Goal: Feedback & Contribution: Contribute content

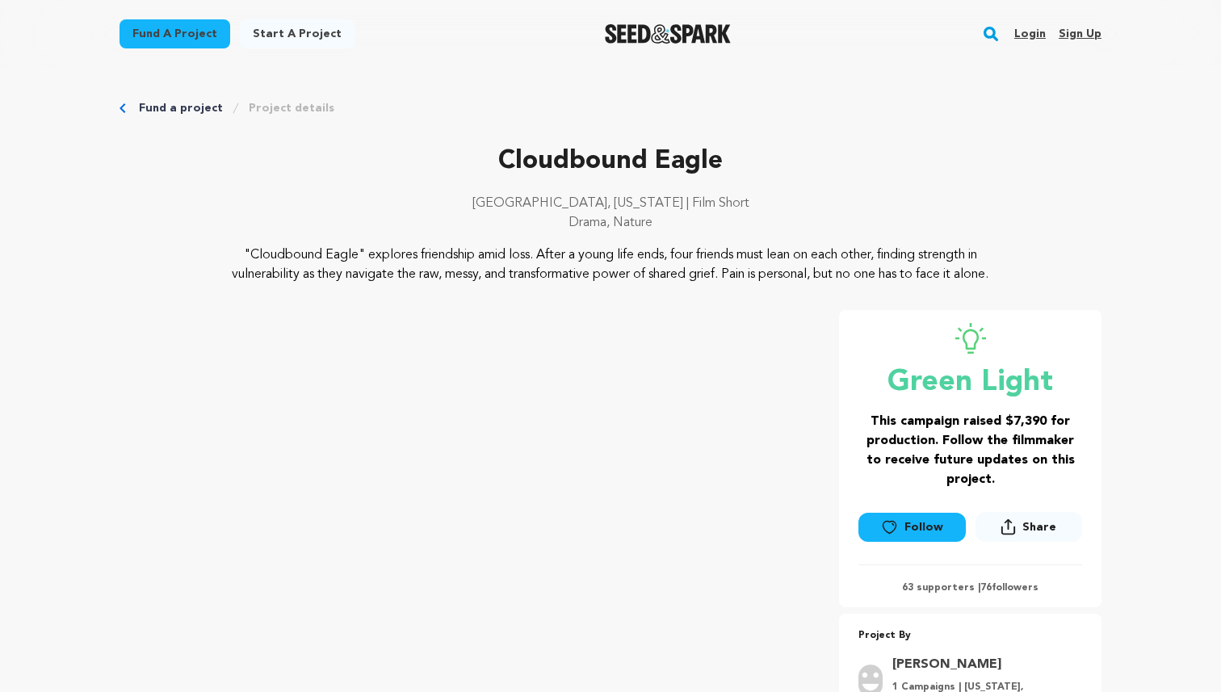
click at [1026, 32] on link "Login" at bounding box center [1029, 34] width 31 height 26
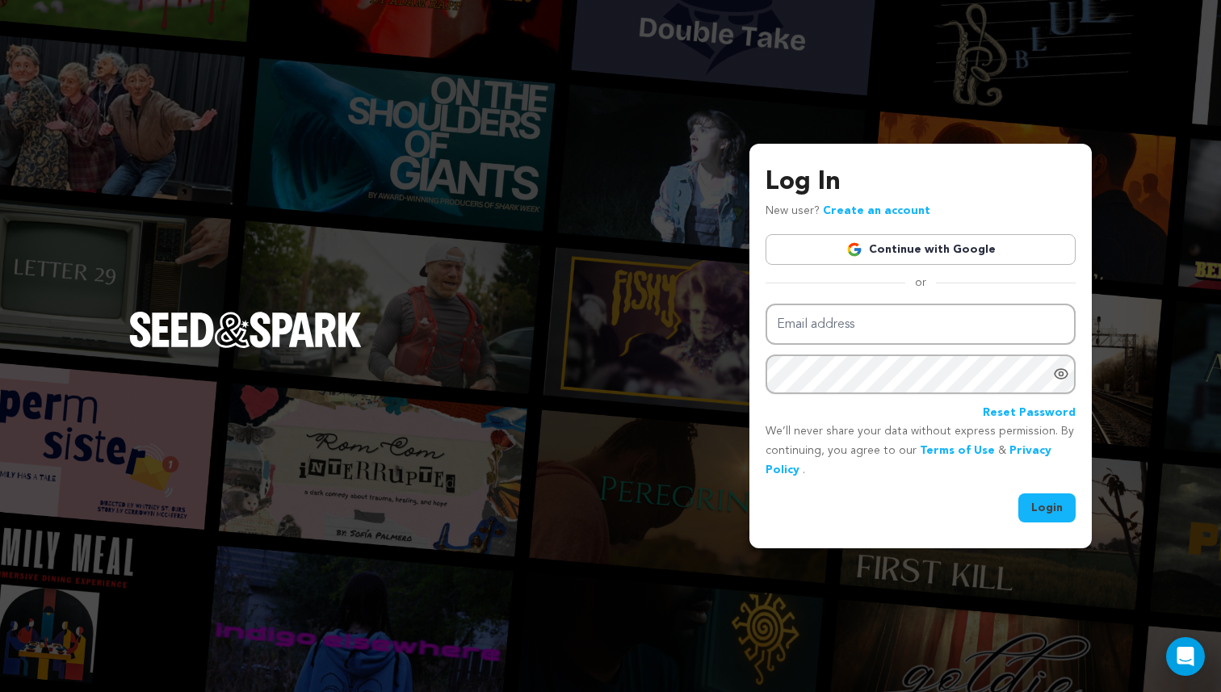
type input "eddymaday@gmail.com"
click at [1032, 508] on button "Login" at bounding box center [1046, 507] width 57 height 29
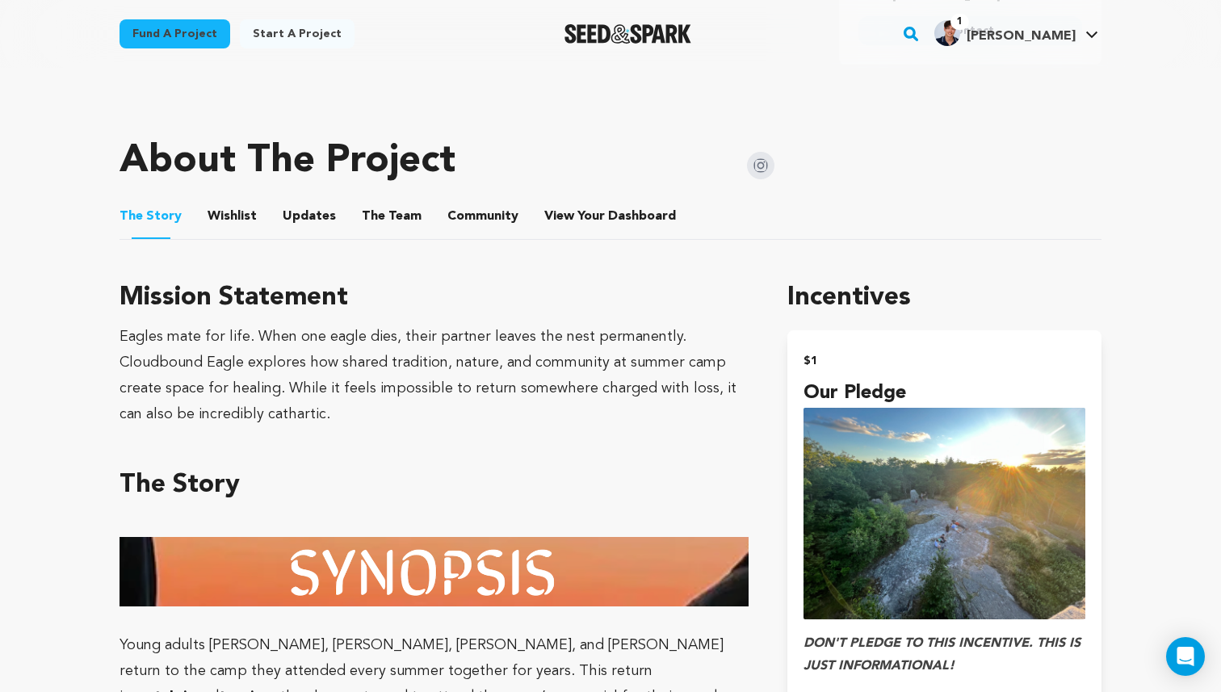
scroll to position [599, 0]
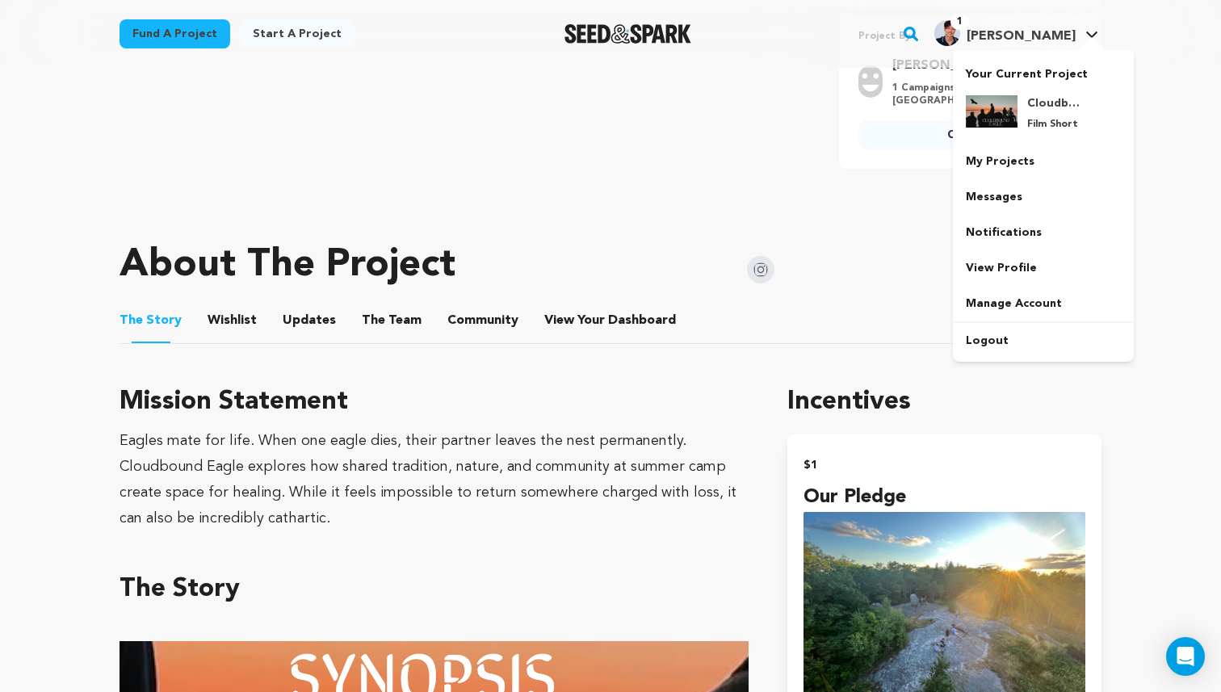
click at [969, 27] on span "1" at bounding box center [960, 22] width 19 height 16
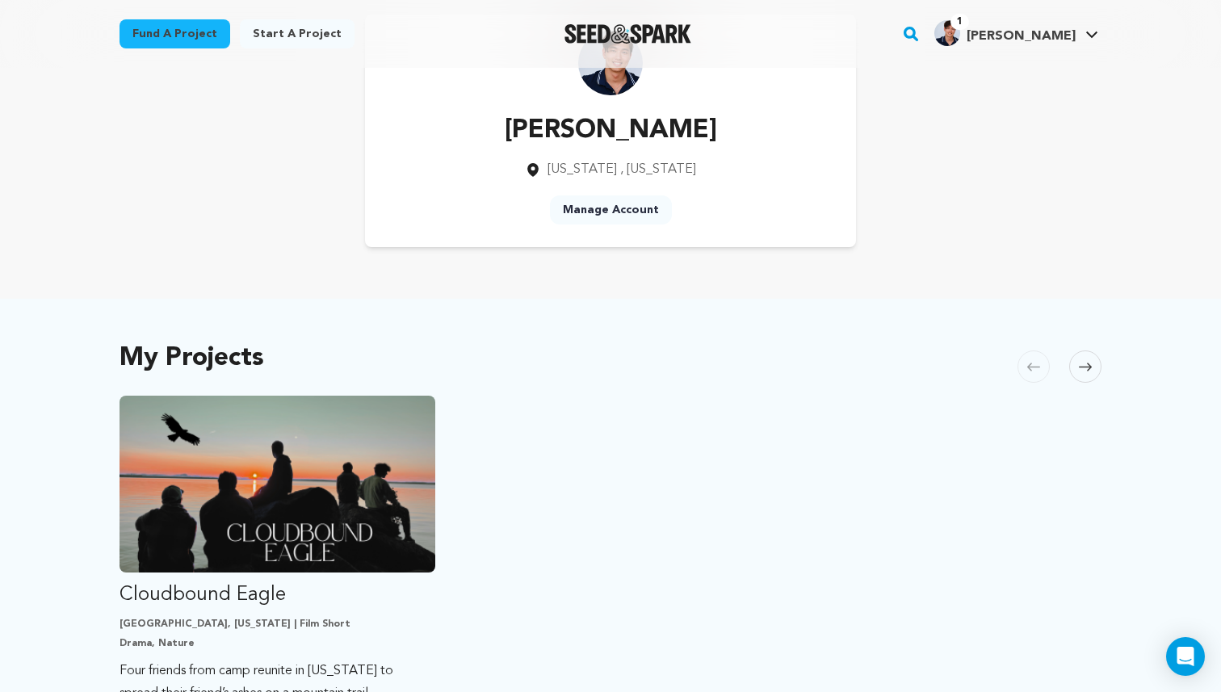
scroll to position [555, 0]
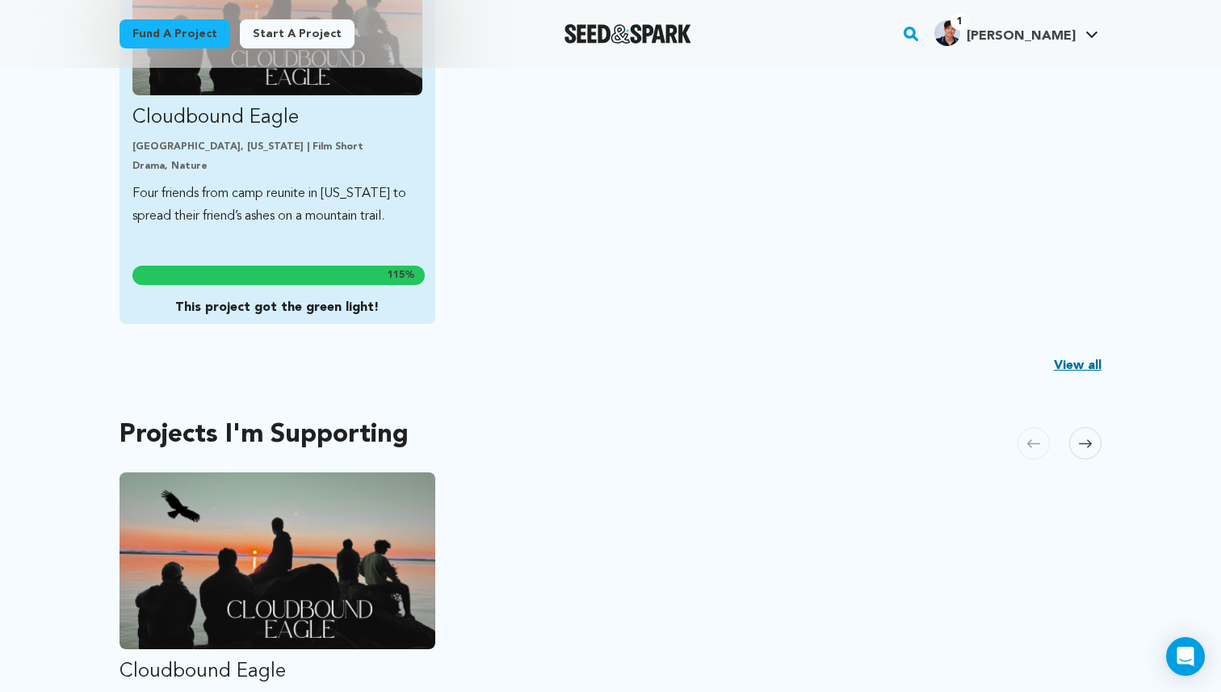
click at [347, 199] on p "Four friends from camp reunite in Maine to spread their friend’s ashes on a mou…" at bounding box center [277, 205] width 290 height 45
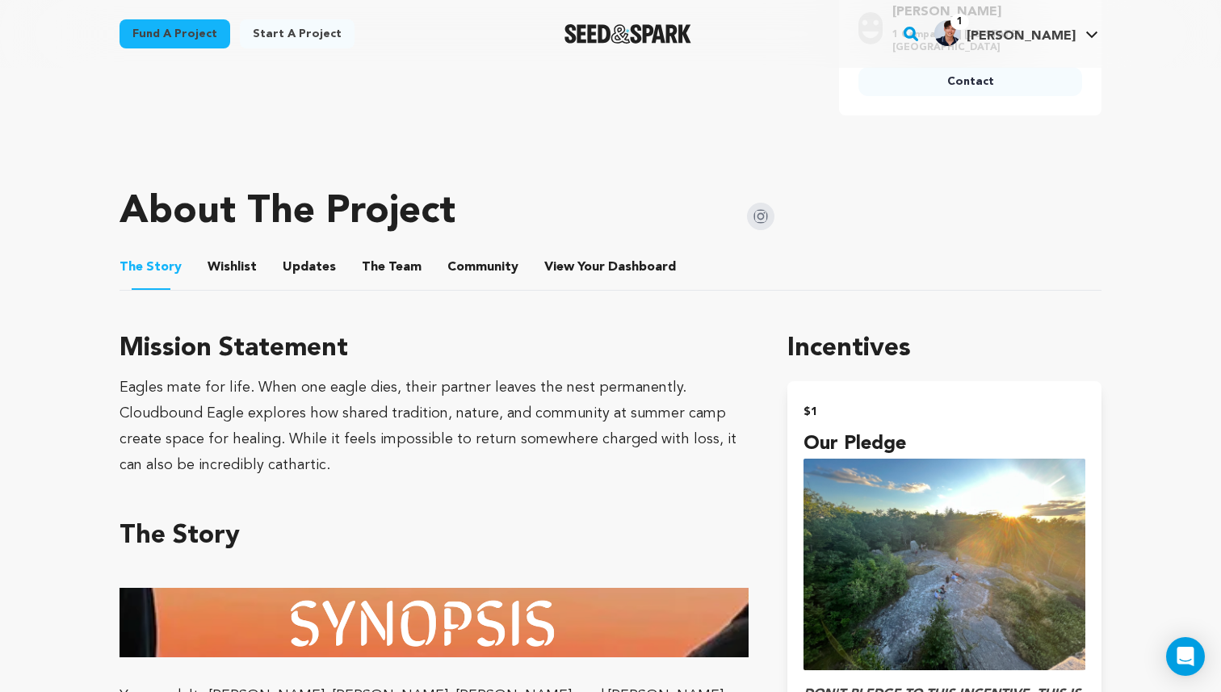
scroll to position [698, 0]
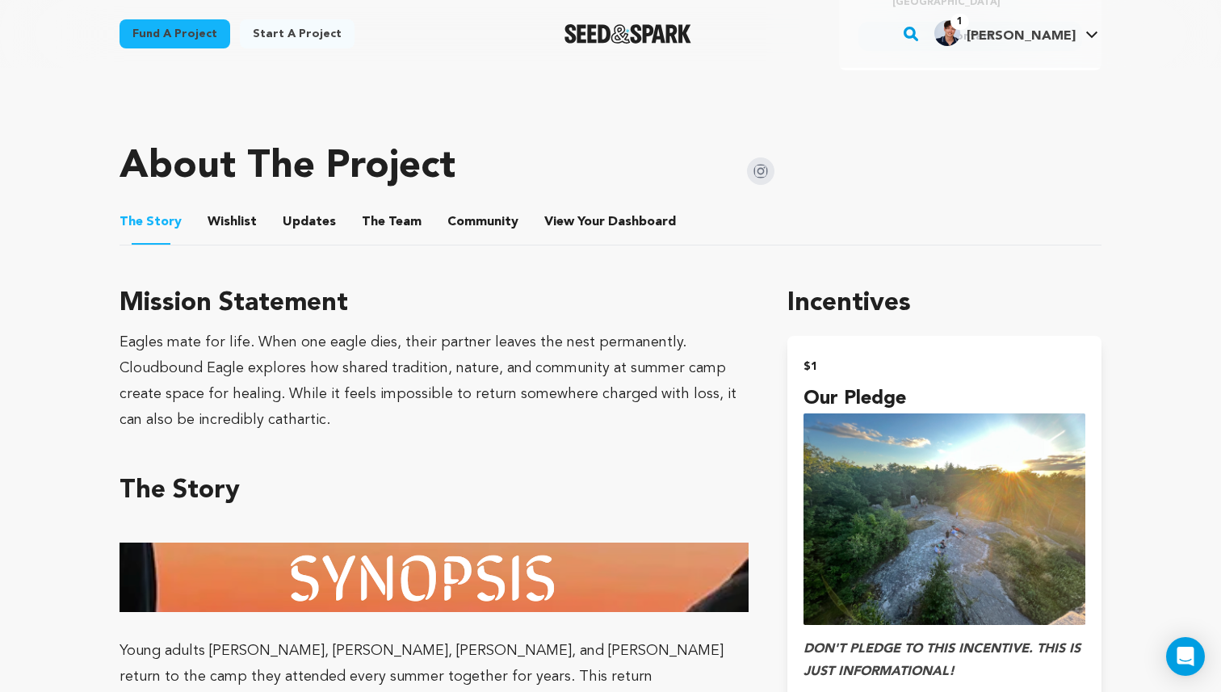
click at [258, 214] on ul "The Story The Story Wishlist Wishlist Updates Updates The Team The Team Communi…" at bounding box center [611, 222] width 982 height 46
click at [300, 229] on button "Updates" at bounding box center [309, 225] width 39 height 39
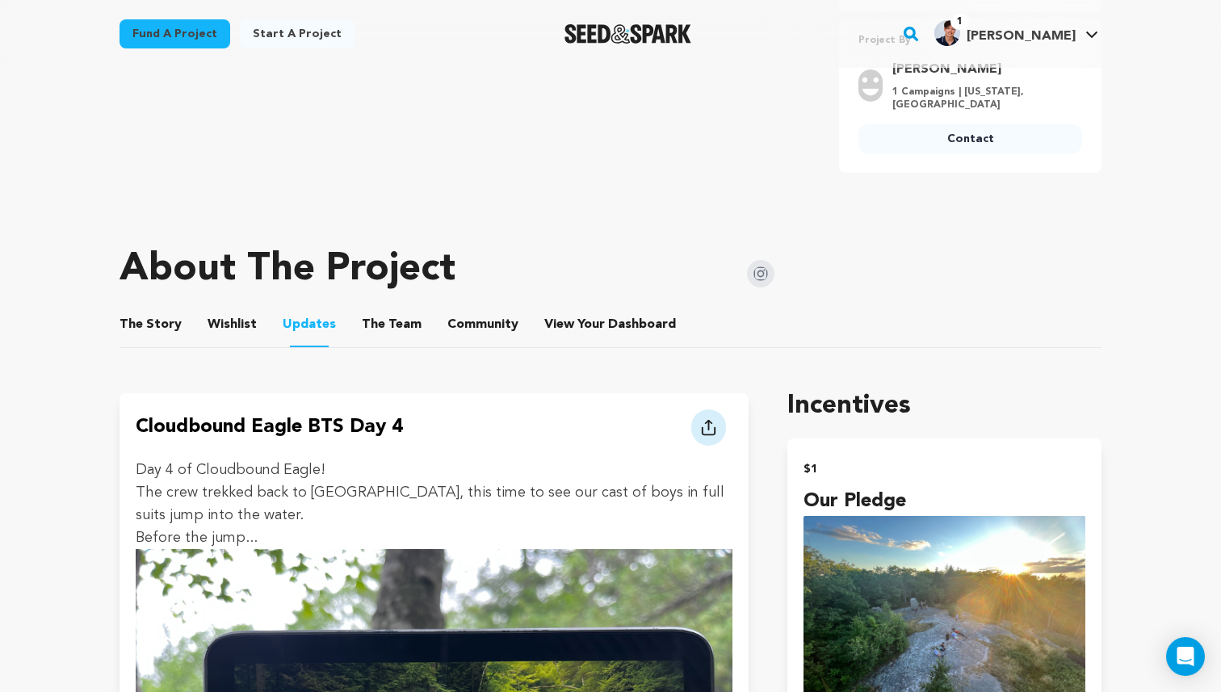
scroll to position [575, 0]
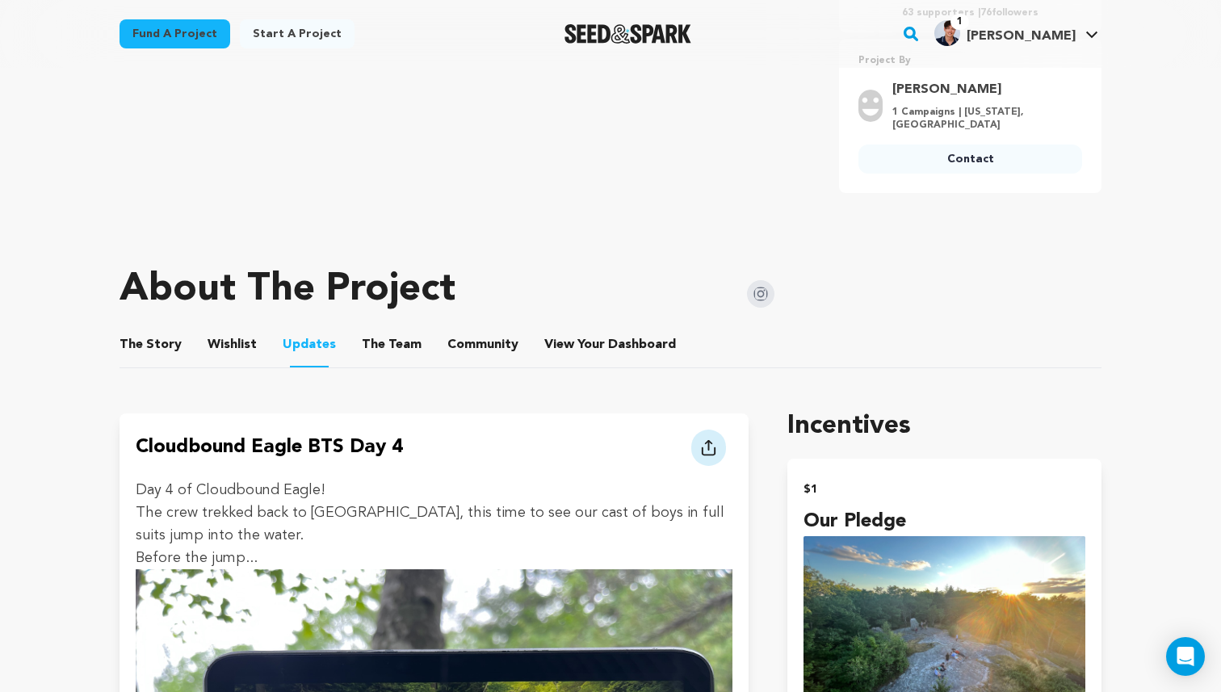
click at [563, 346] on button "View Your Dashboard" at bounding box center [563, 348] width 39 height 39
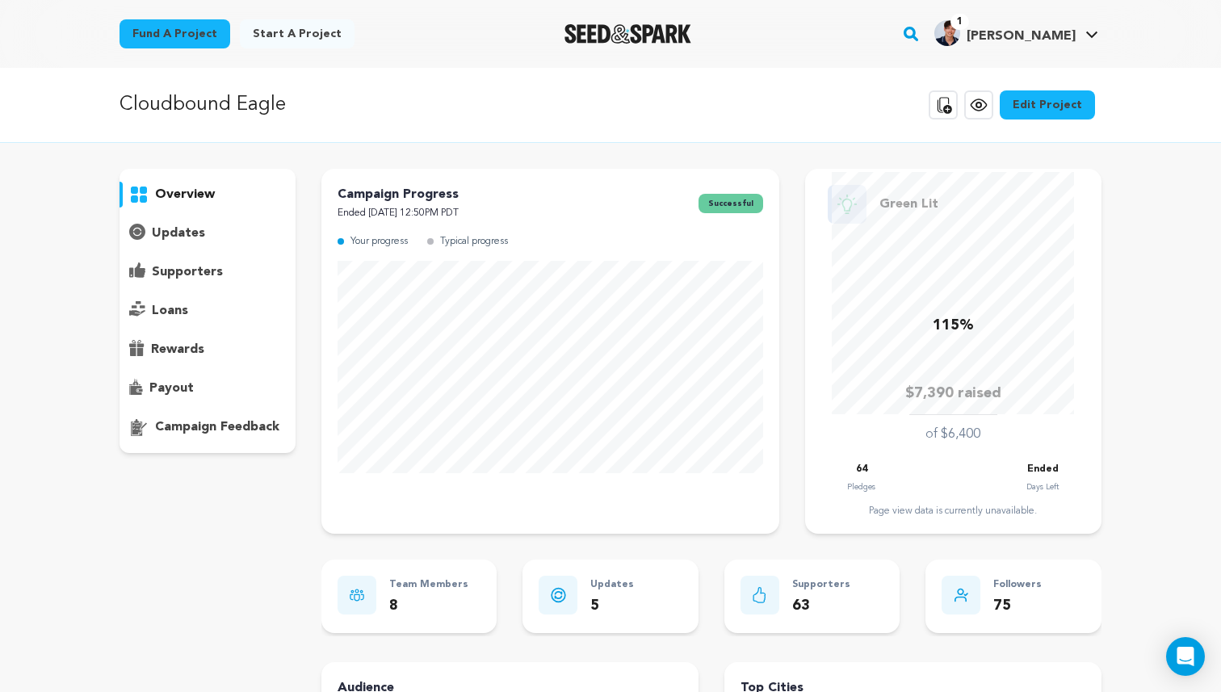
click at [169, 232] on p "updates" at bounding box center [178, 233] width 53 height 19
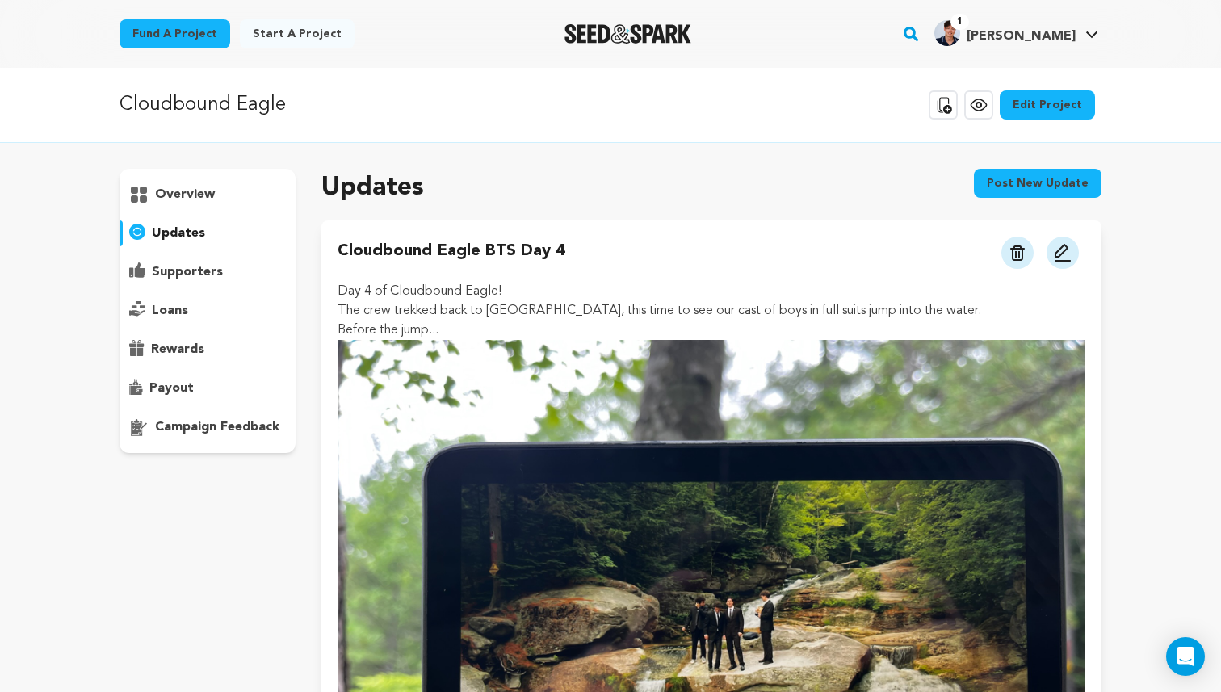
click at [1039, 175] on button "Post new update" at bounding box center [1038, 183] width 128 height 29
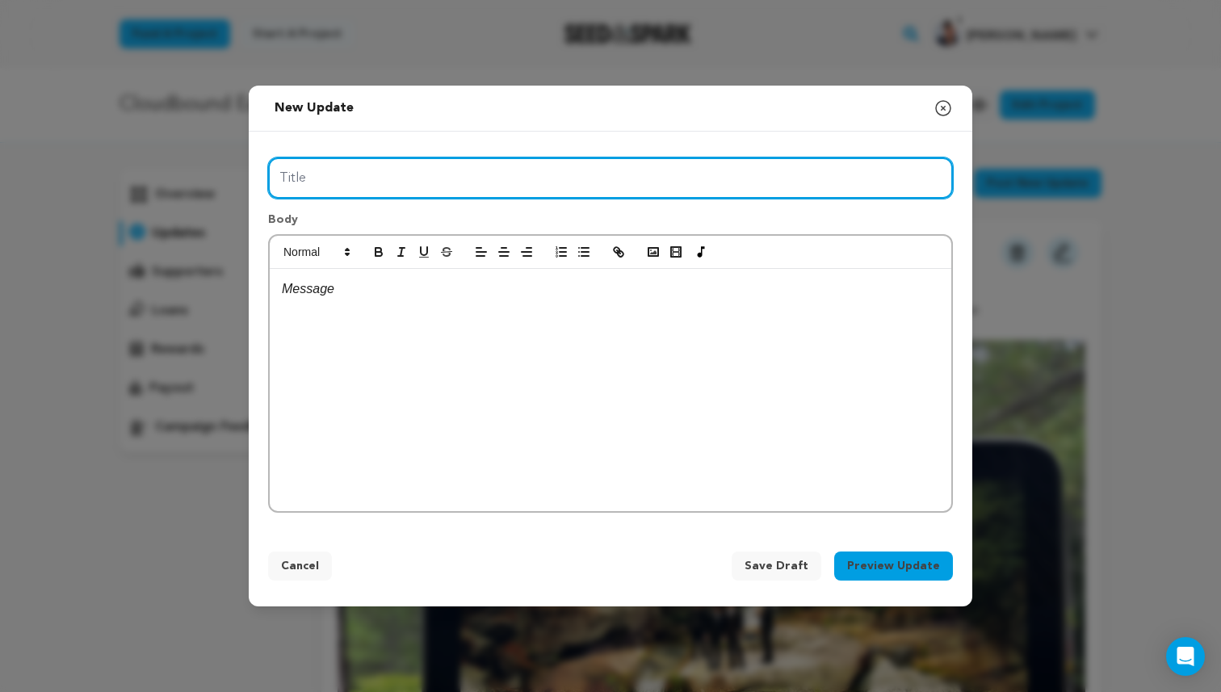
click at [496, 162] on input "Title" at bounding box center [610, 177] width 685 height 41
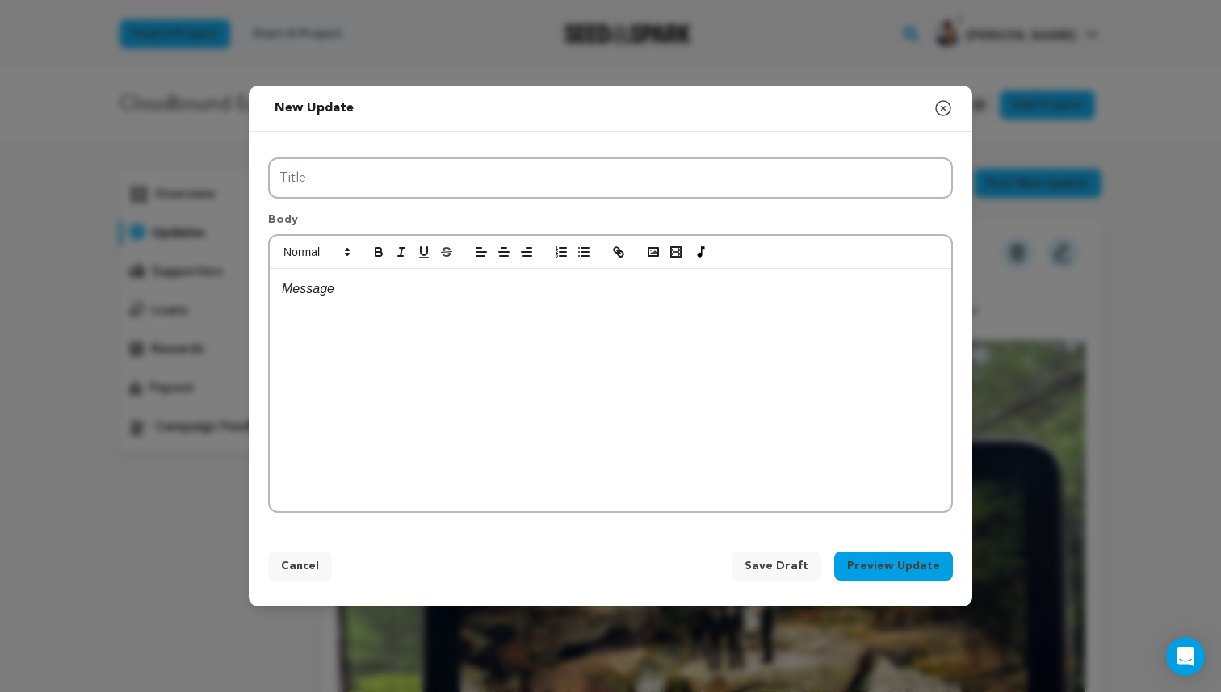
click at [1064, 130] on div "New update Preview your update Close modal Title Body Cancel Save Draft" at bounding box center [610, 346] width 1221 height 692
click at [946, 109] on icon "button" at bounding box center [943, 108] width 19 height 19
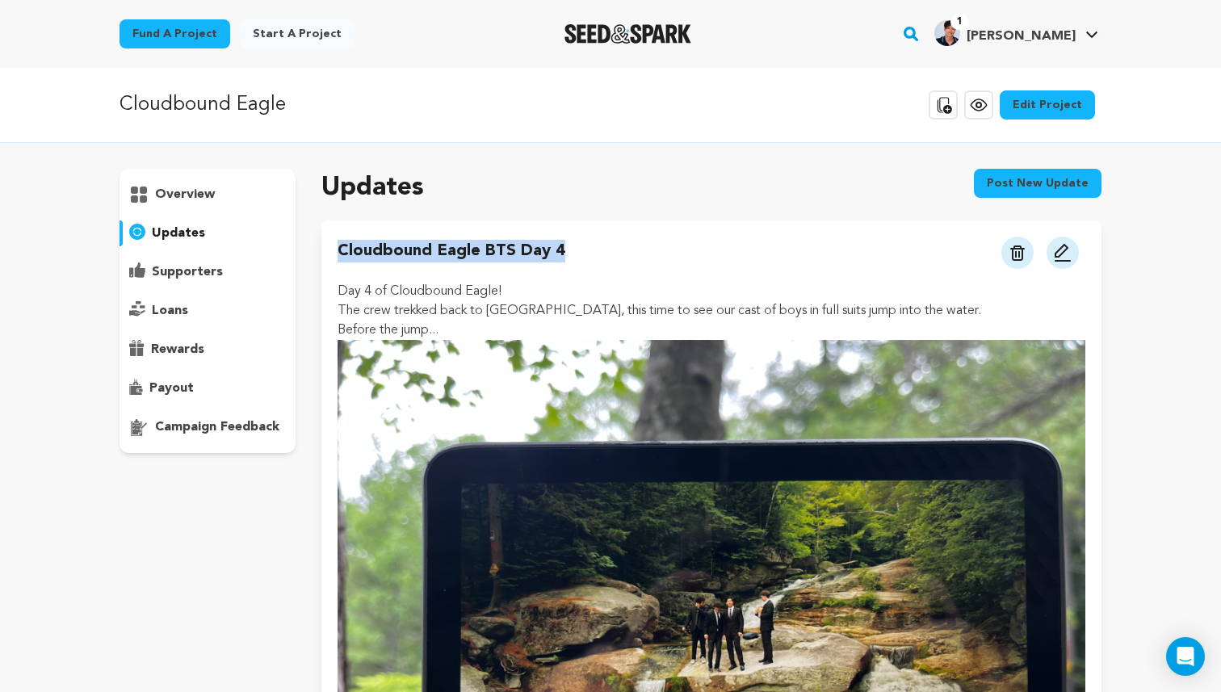
drag, startPoint x: 596, startPoint y: 253, endPoint x: 334, endPoint y: 243, distance: 262.7
copy h4 "Cloudbound Eagle BTS Day 4"
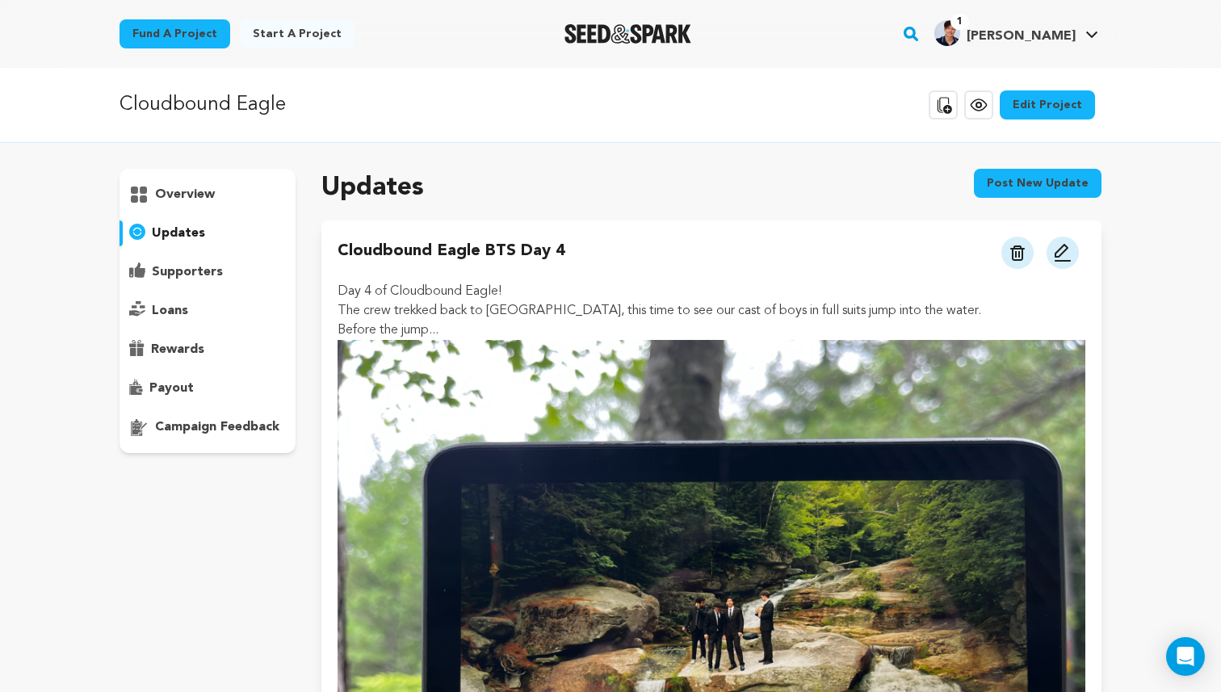
click at [1081, 191] on button "Post new update" at bounding box center [1038, 183] width 128 height 29
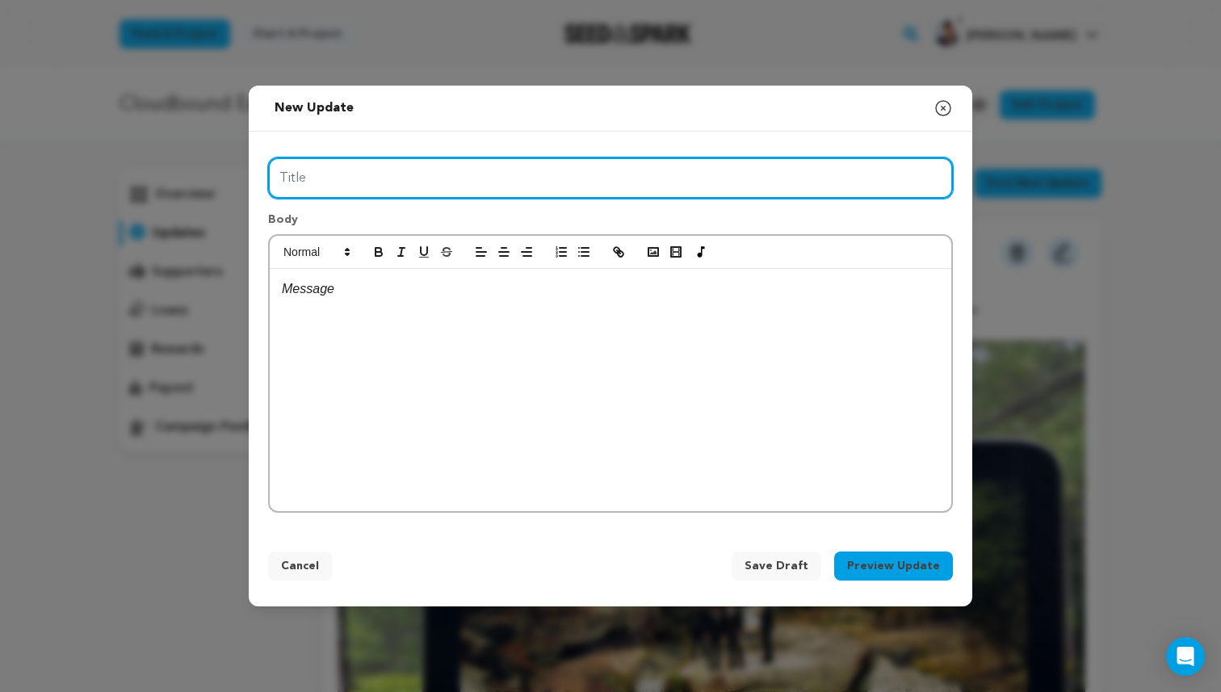
click at [740, 178] on input "Title" at bounding box center [610, 177] width 685 height 41
paste input "Cloudbound Eagle BTS Day 4"
type input "Cloudbound Eagle BTS Day 4"
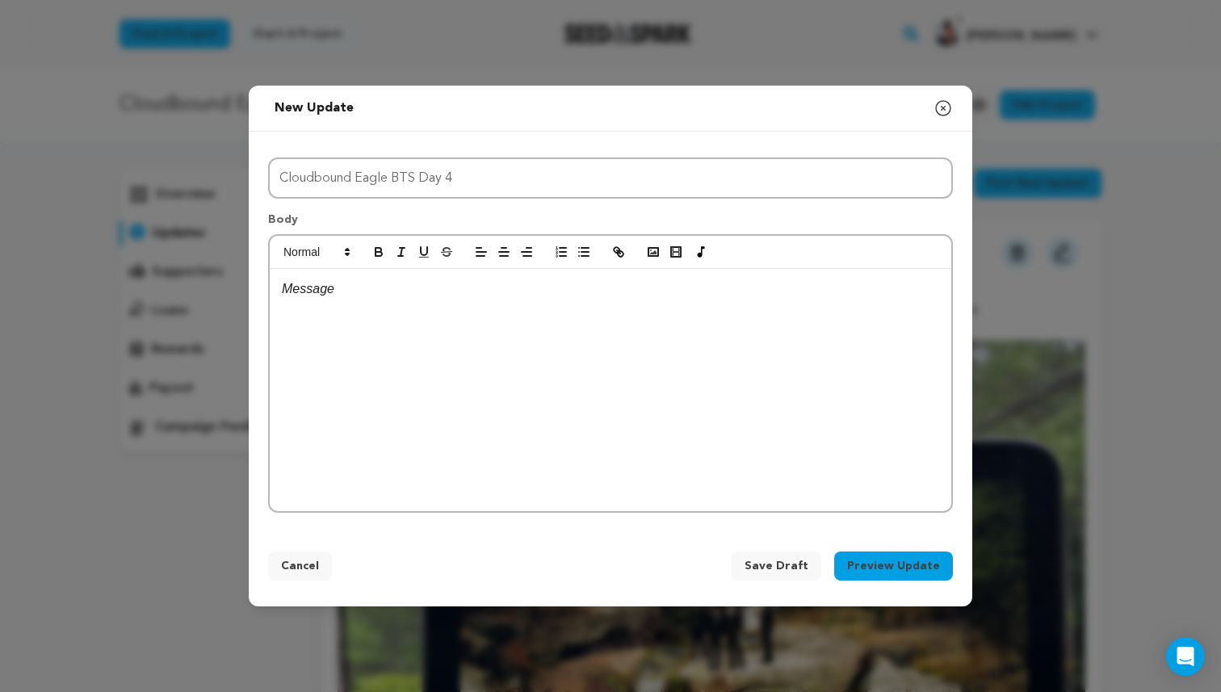
click at [680, 311] on div at bounding box center [611, 390] width 682 height 242
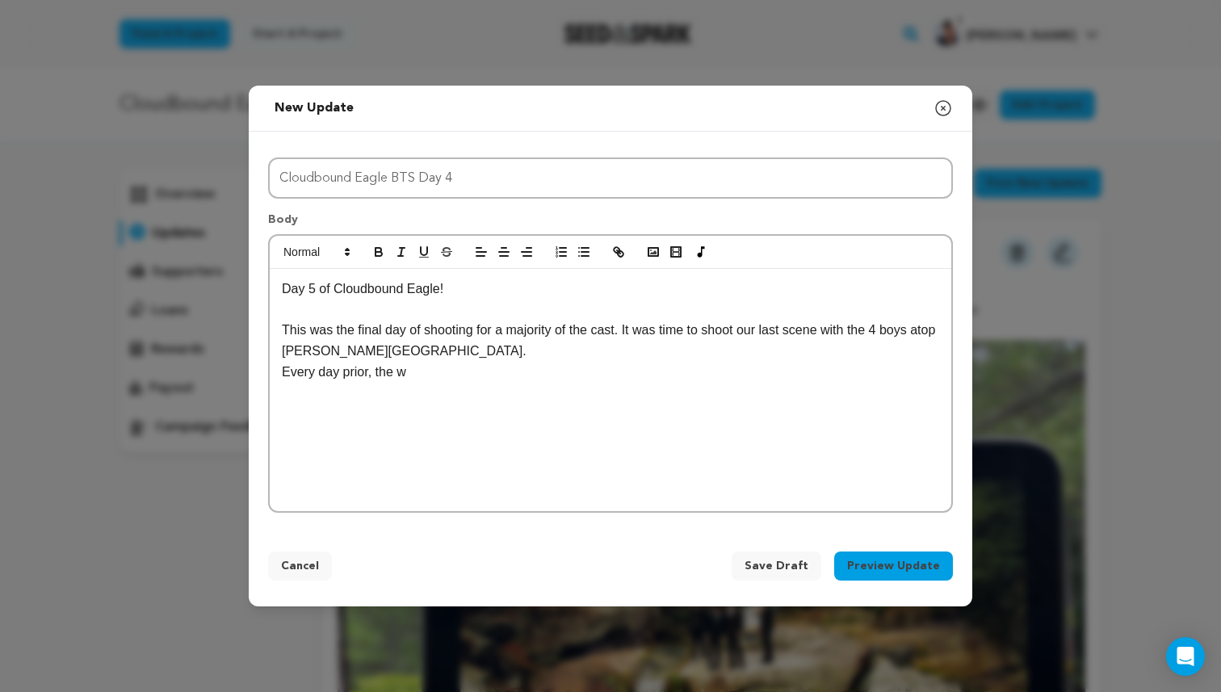
click at [480, 360] on p "This was the final day of shooting for a majority of the cast. It was time to s…" at bounding box center [610, 340] width 657 height 41
click at [438, 373] on p "Every day prior, the w" at bounding box center [610, 372] width 657 height 21
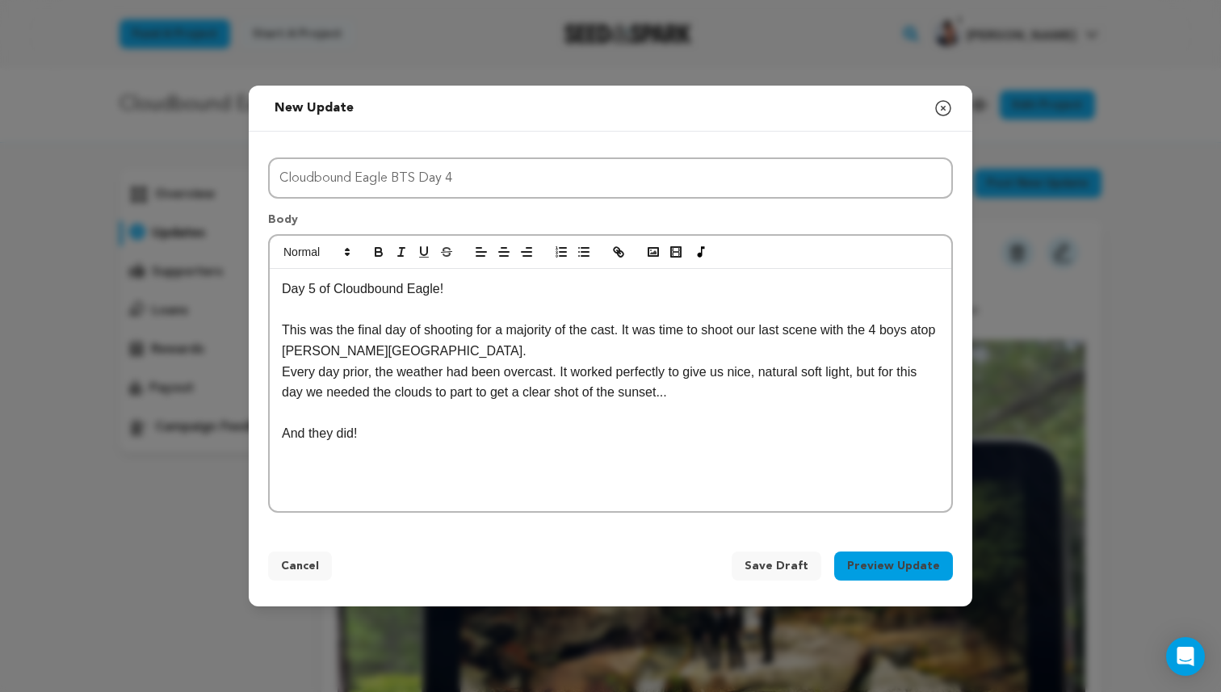
click at [467, 360] on p "This was the final day of shooting for a majority of the cast. It was time to s…" at bounding box center [610, 340] width 657 height 41
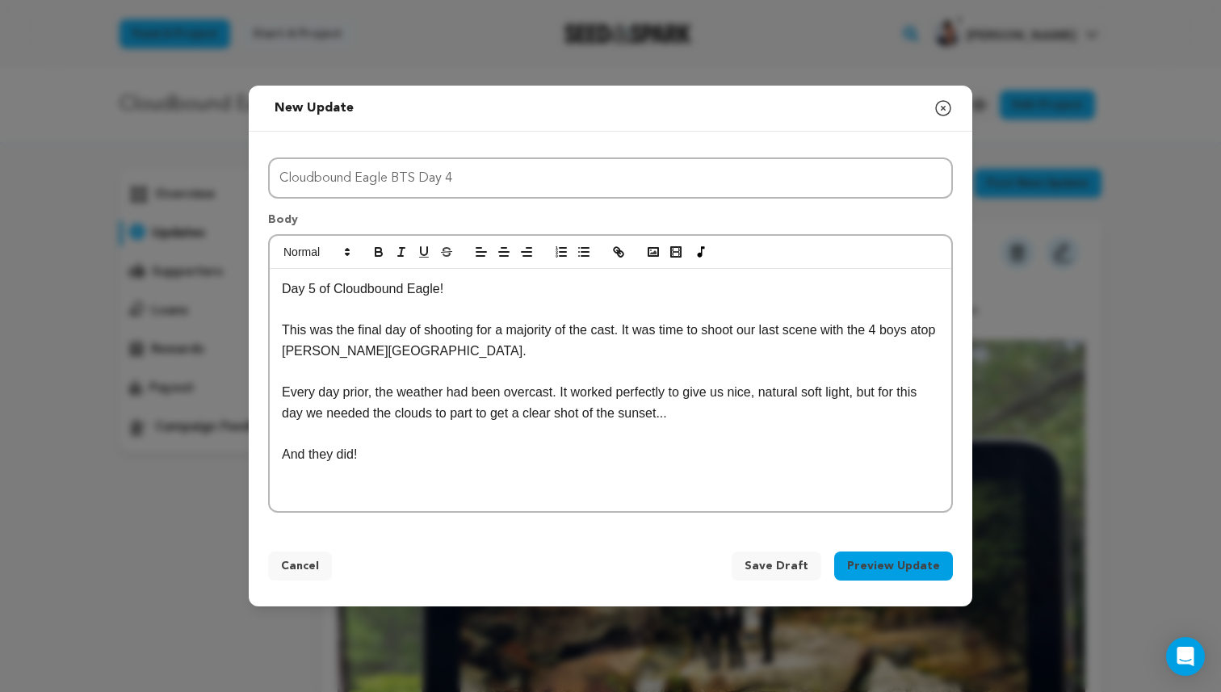
click at [482, 415] on p "Every day prior, the weather had been overcast. It worked perfectly to give us …" at bounding box center [610, 402] width 657 height 41
click at [366, 483] on div "Day 5 of Cloudbound Eagle! This was the final day of shooting for a majority of…" at bounding box center [611, 390] width 682 height 242
click at [615, 248] on icon "button" at bounding box center [617, 250] width 6 height 6
click at [662, 259] on button "button" at bounding box center [653, 251] width 23 height 19
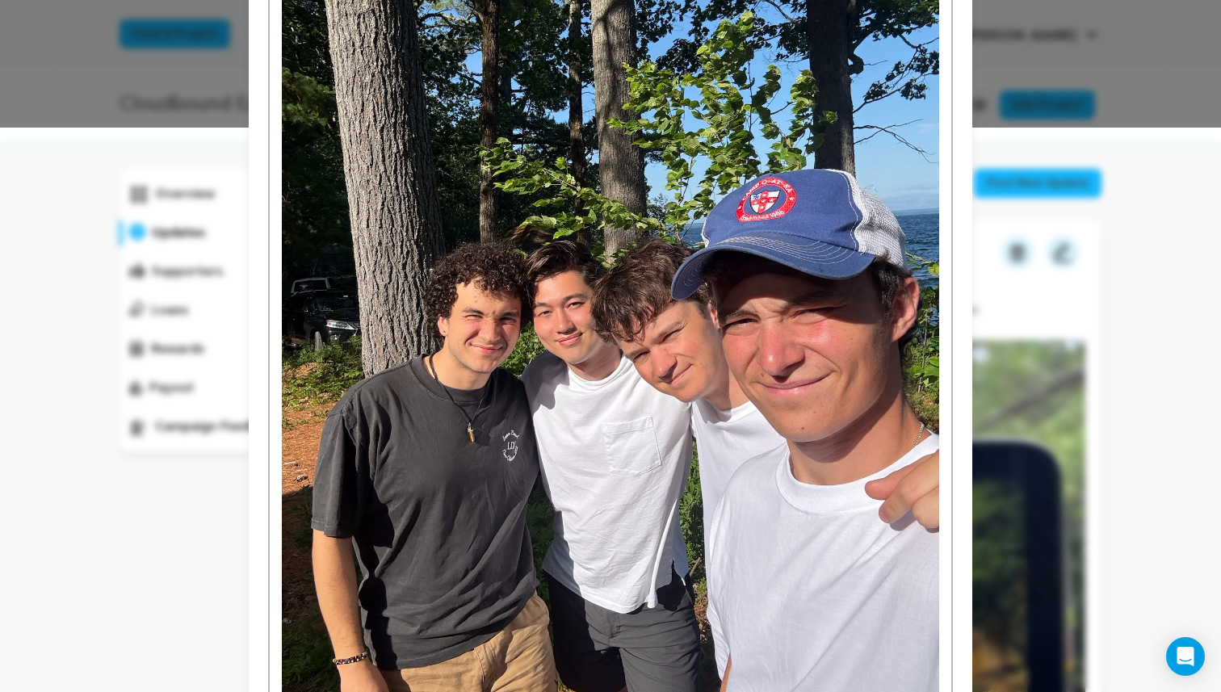
scroll to position [695, 0]
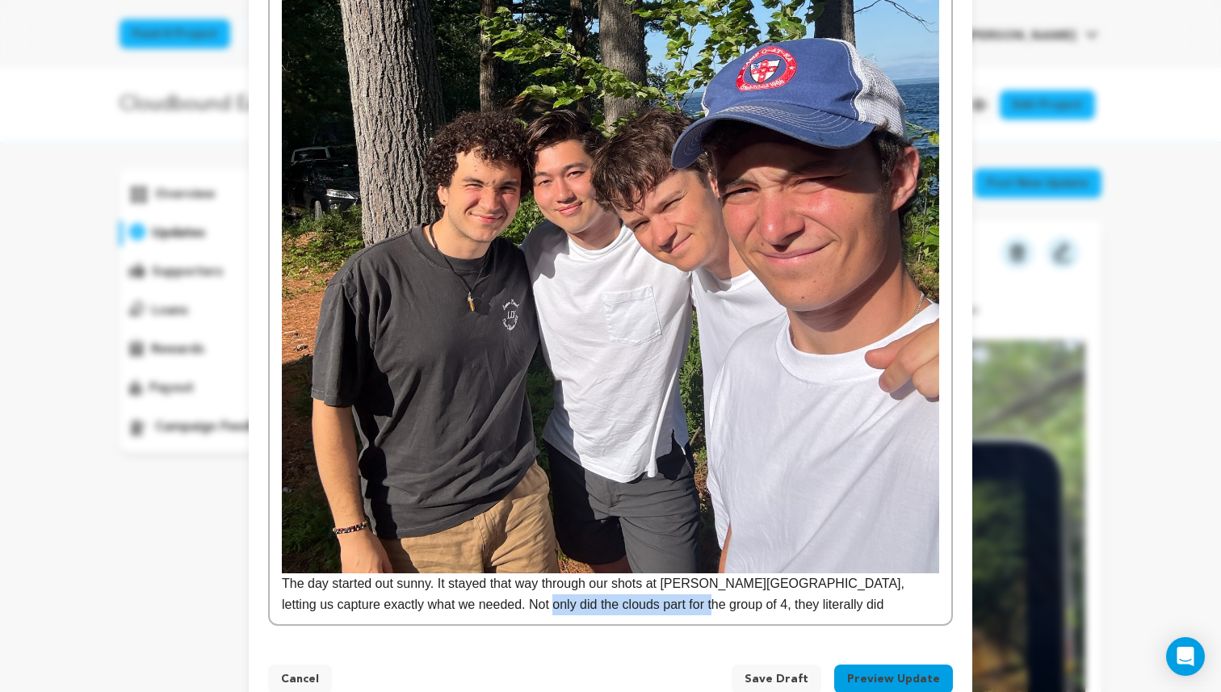
drag, startPoint x: 656, startPoint y: 603, endPoint x: 487, endPoint y: 612, distance: 169.0
click at [487, 612] on p "The day started out sunny. It stayed that way through our shots at Douglas Moun…" at bounding box center [610, 593] width 657 height 41
click at [790, 615] on div "Day 5 of Cloudbound Eagle! This was the final day of shooting for a majority of…" at bounding box center [611, 63] width 682 height 1123
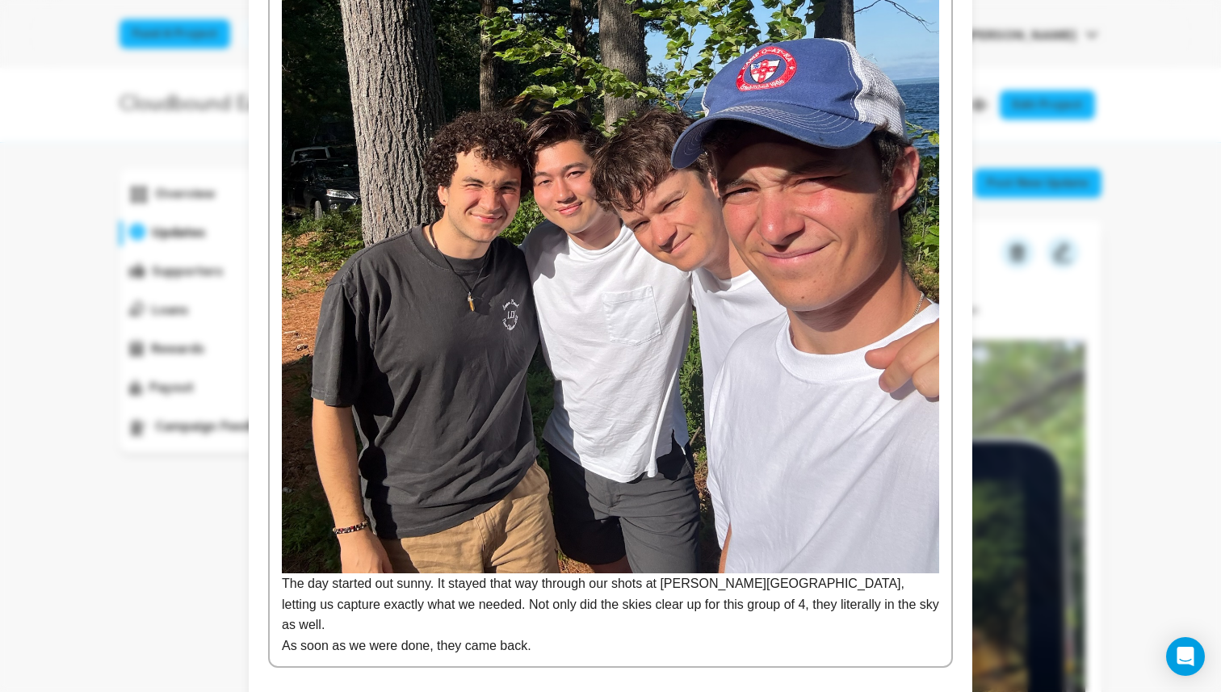
click at [896, 607] on p "The day started out sunny. It stayed that way through our shots at Douglas Moun…" at bounding box center [610, 604] width 657 height 62
click at [720, 657] on p "As soon as we were done, they came back." at bounding box center [610, 667] width 657 height 21
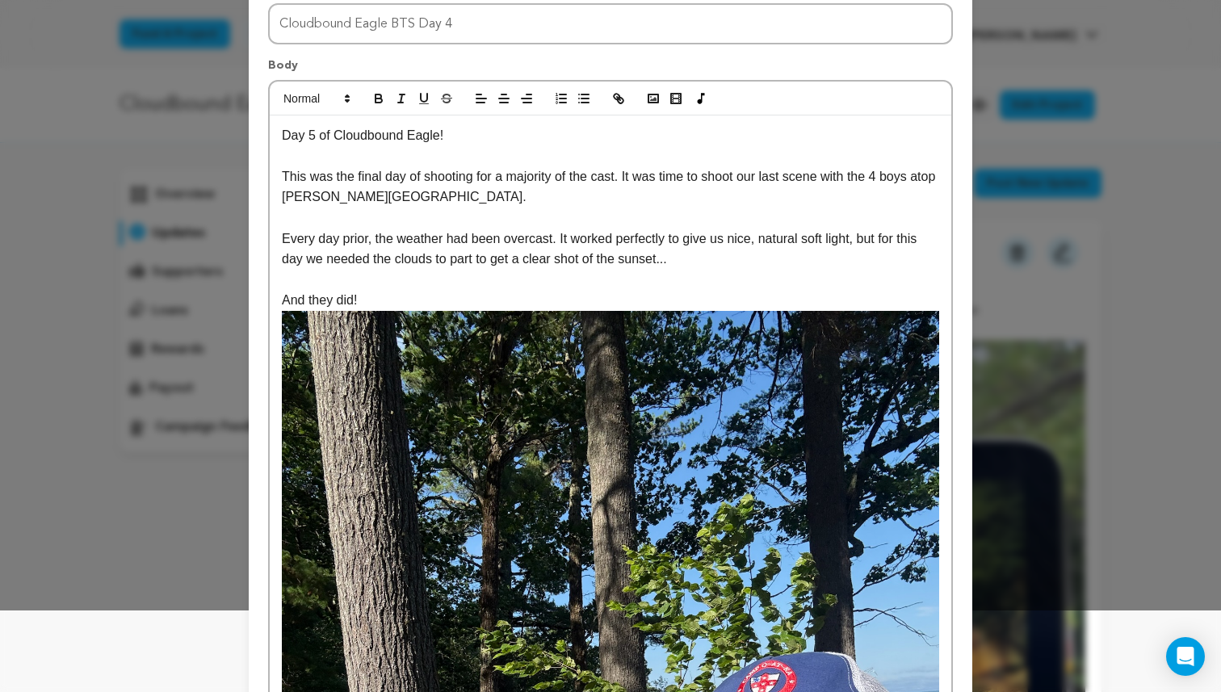
scroll to position [0, 0]
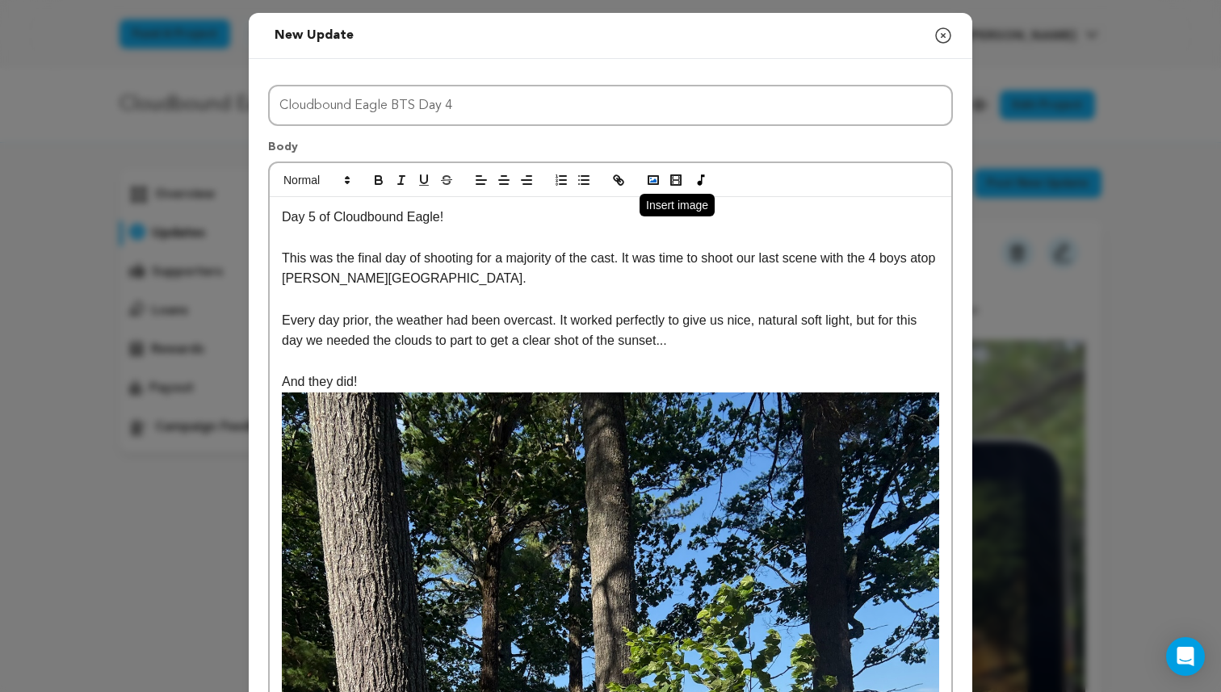
click at [647, 178] on icon "button" at bounding box center [653, 180] width 15 height 15
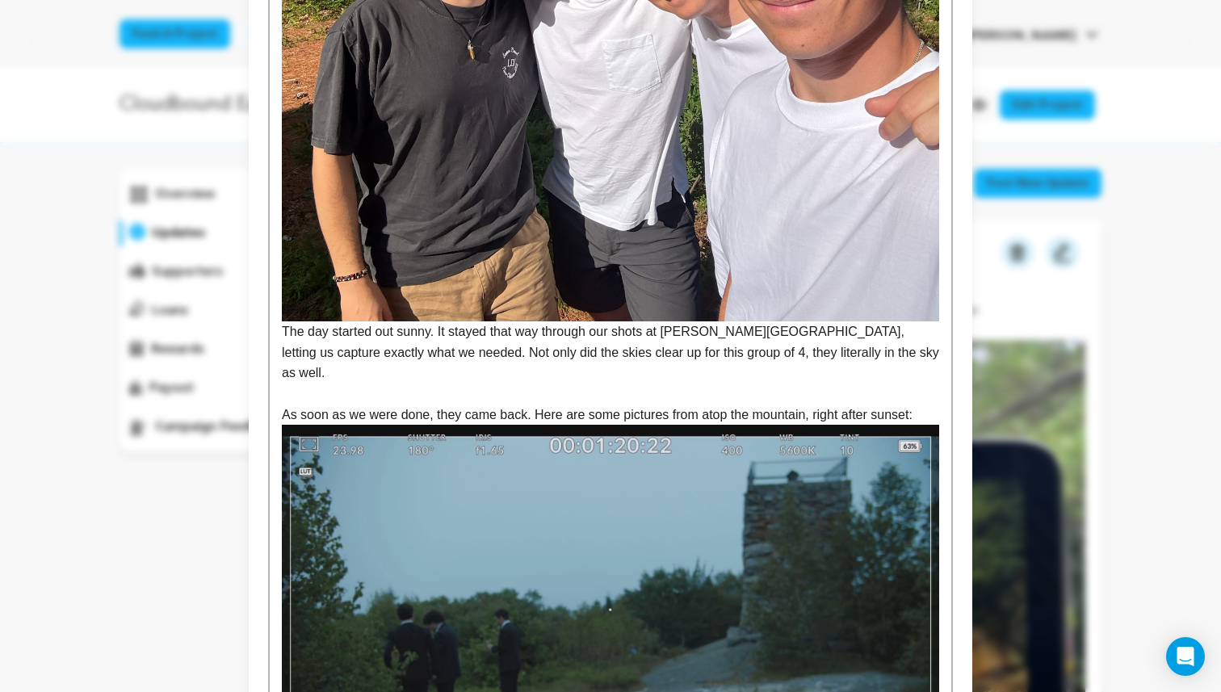
scroll to position [1148, 0]
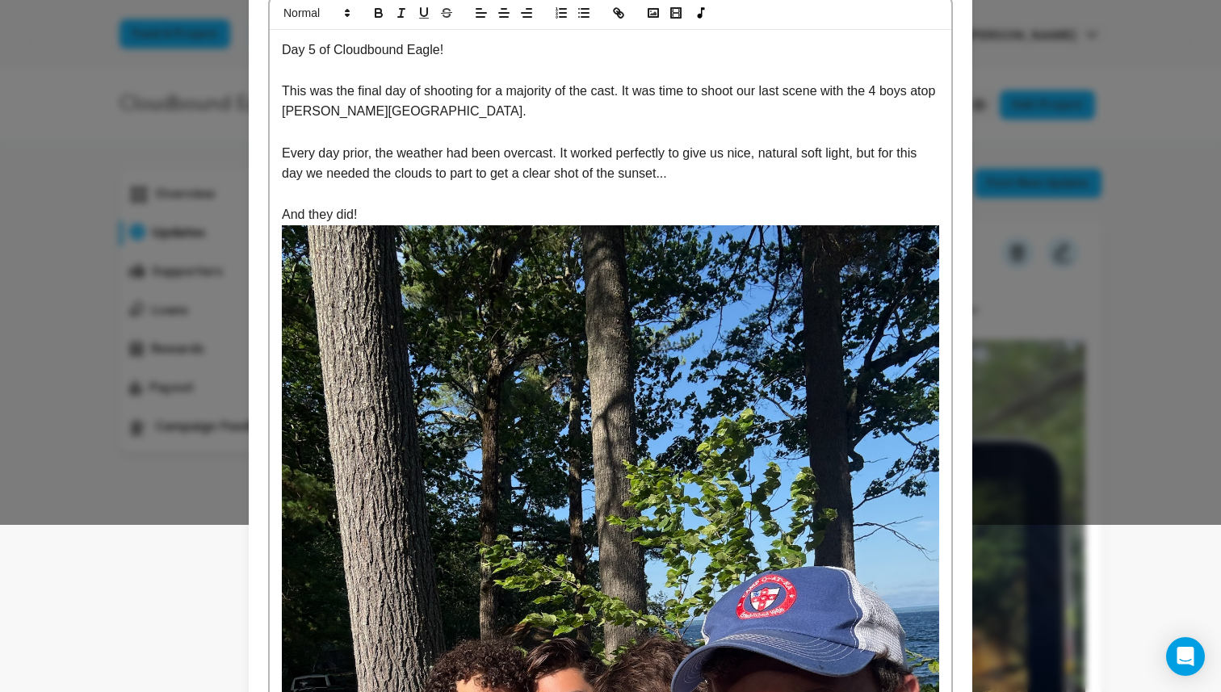
scroll to position [0, 0]
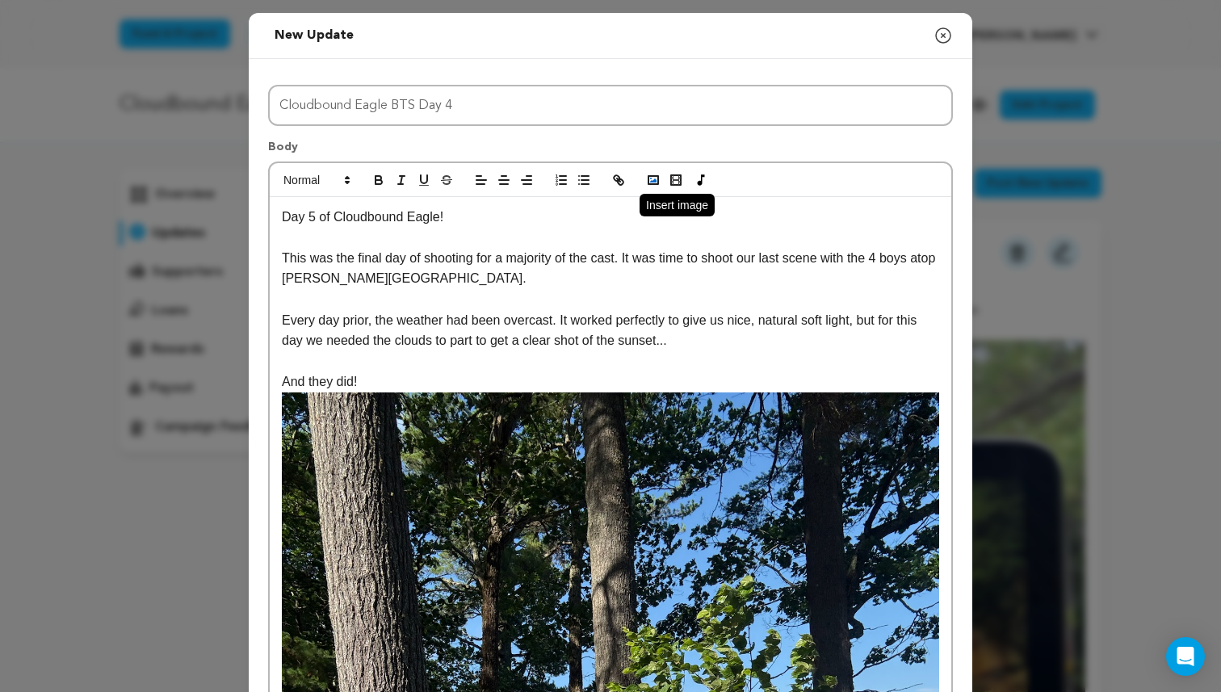
click at [646, 178] on icon "button" at bounding box center [653, 180] width 15 height 15
click at [644, 174] on button "button" at bounding box center [653, 179] width 23 height 19
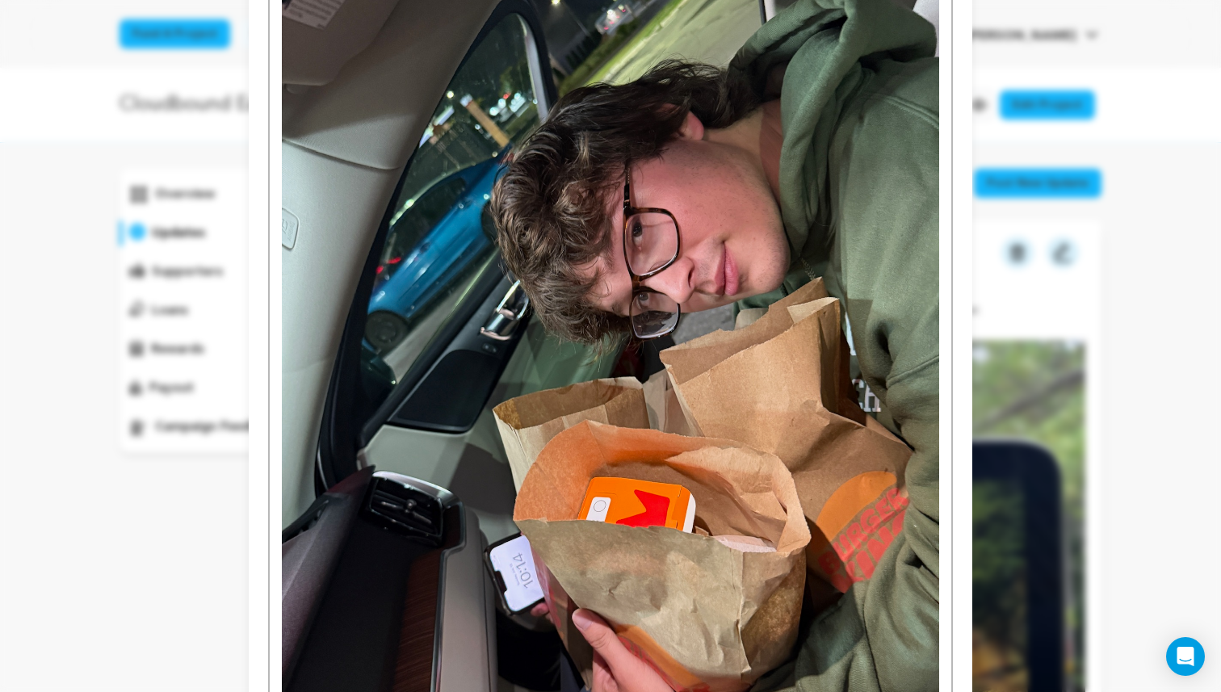
scroll to position [2921, 0]
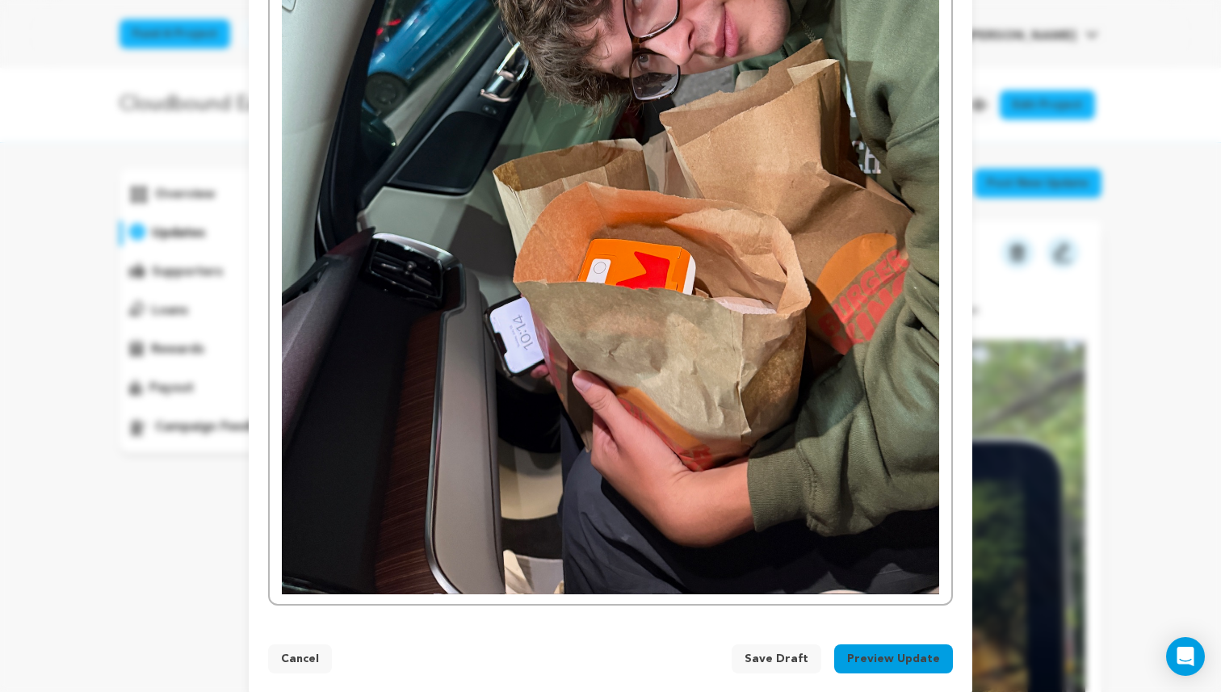
click at [876, 644] on button "Preview Update" at bounding box center [893, 658] width 119 height 29
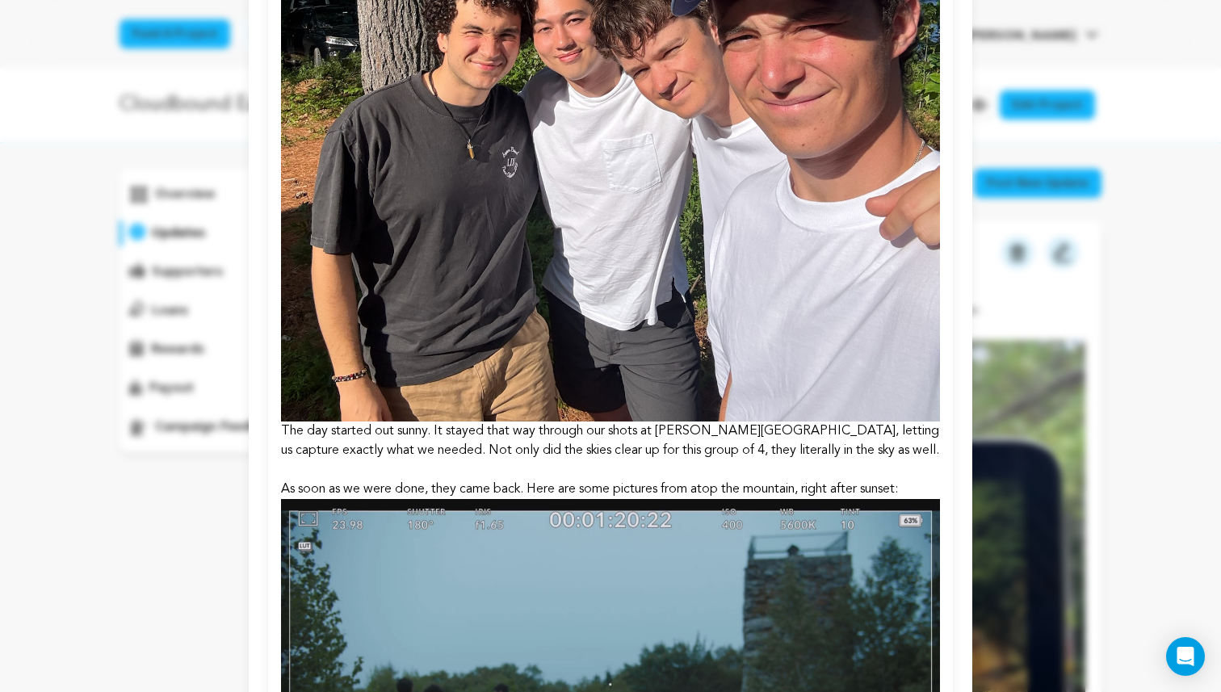
scroll to position [801, 0]
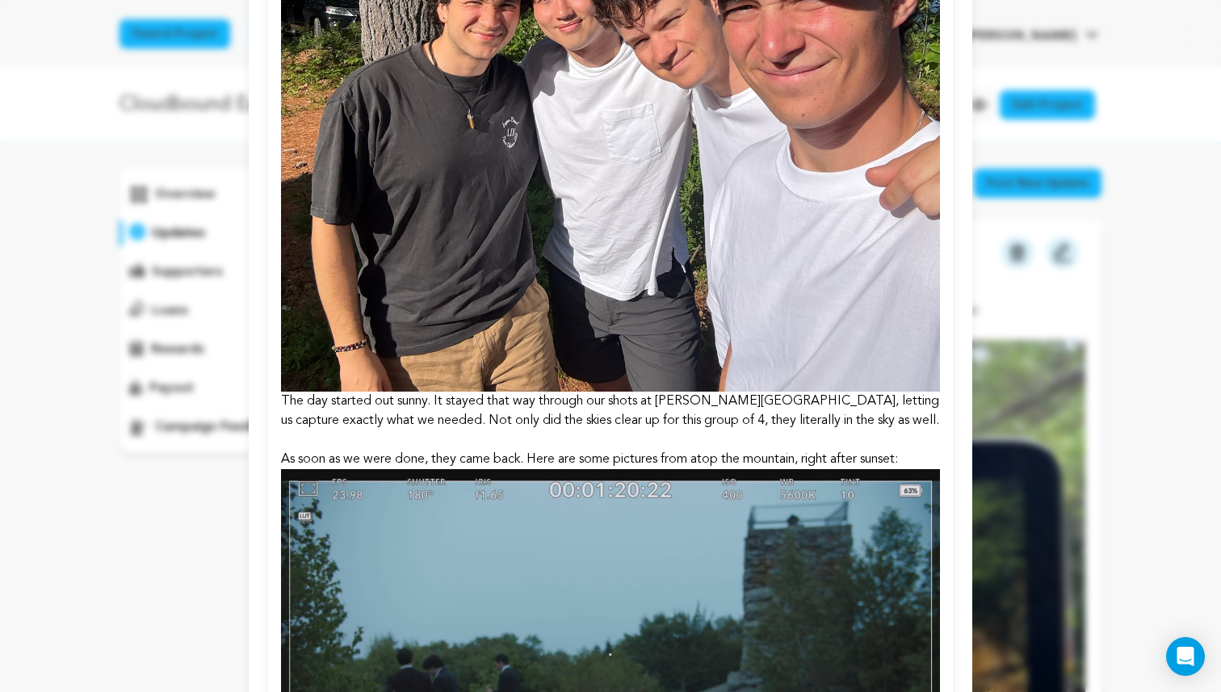
click at [737, 430] on p "The day started out sunny. It stayed that way through our shots at Douglas Moun…" at bounding box center [610, 411] width 659 height 39
click at [739, 419] on p "The day started out sunny. It stayed that way through our shots at Douglas Moun…" at bounding box center [610, 411] width 659 height 39
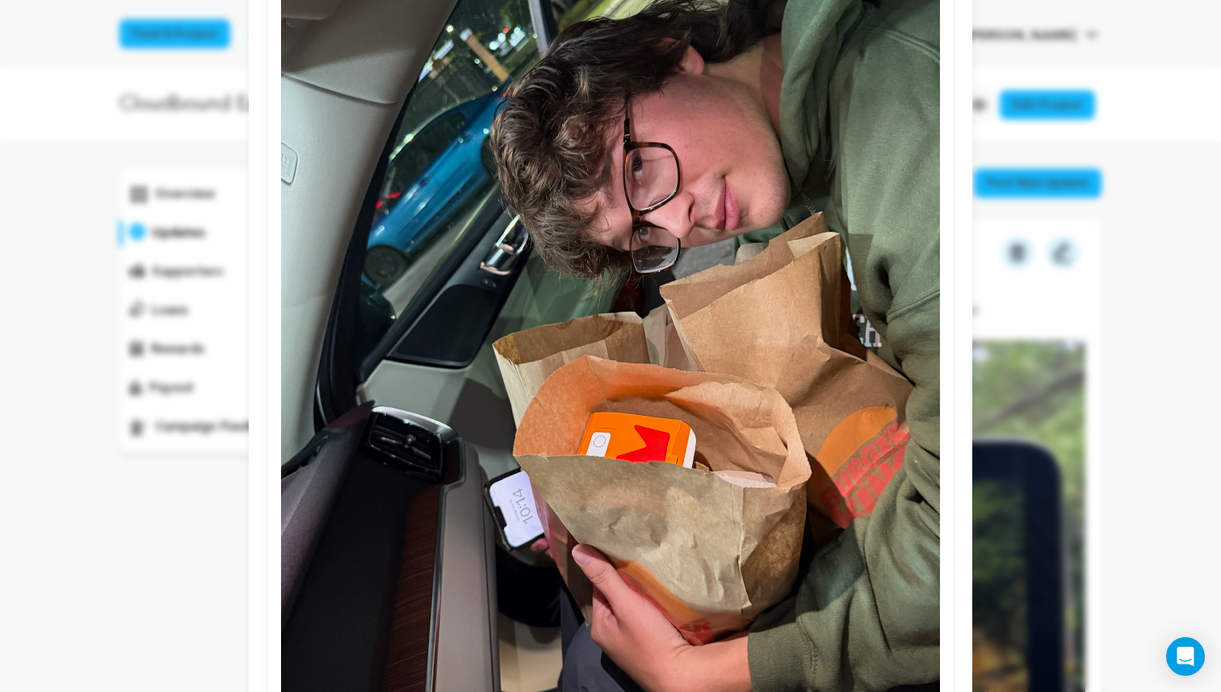
scroll to position [2845, 0]
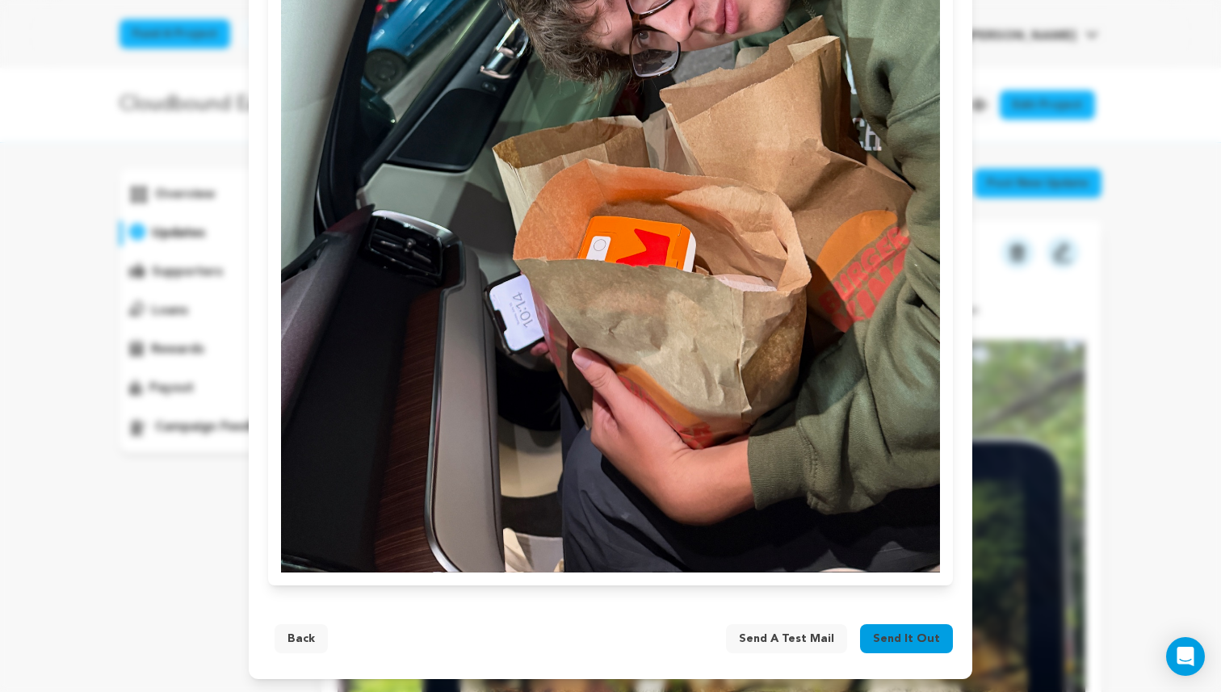
click at [315, 643] on button "Back" at bounding box center [301, 638] width 53 height 29
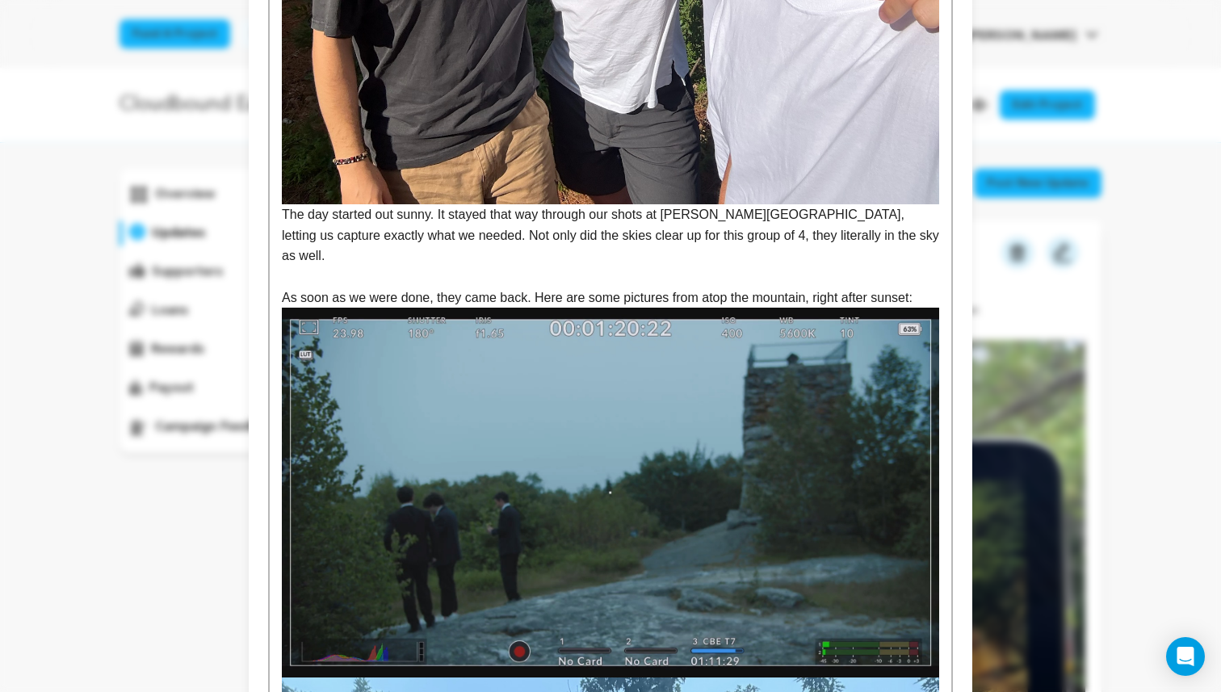
scroll to position [1061, 0]
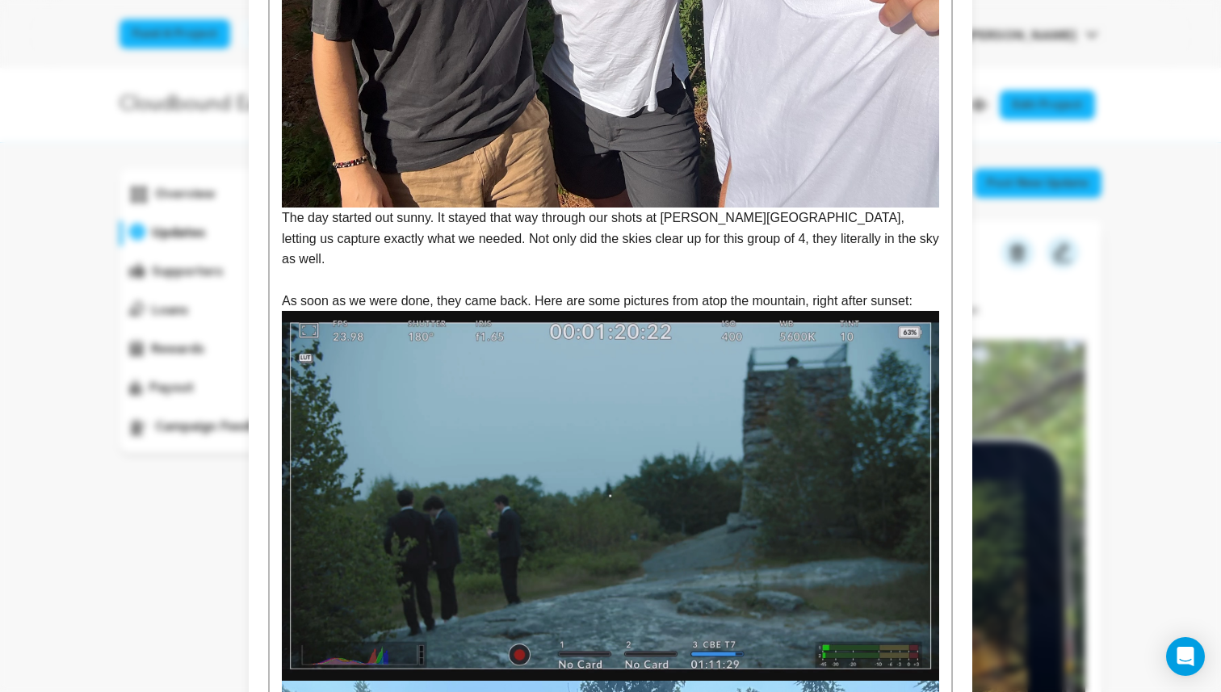
click at [797, 291] on p "As soon as we were done, they came back. Here are some pictures from atop the m…" at bounding box center [610, 301] width 657 height 21
click at [779, 246] on p "The day started out sunny. It stayed that way through our shots at Douglas Moun…" at bounding box center [610, 239] width 657 height 62
drag, startPoint x: 749, startPoint y: 245, endPoint x: 678, endPoint y: 240, distance: 71.2
click at [678, 240] on p "The day started out sunny. It stayed that way through our shots at Douglas Moun…" at bounding box center [610, 239] width 657 height 62
click at [480, 240] on p "The day started out sunny. It stayed that way through our shots at Douglas Moun…" at bounding box center [610, 239] width 657 height 62
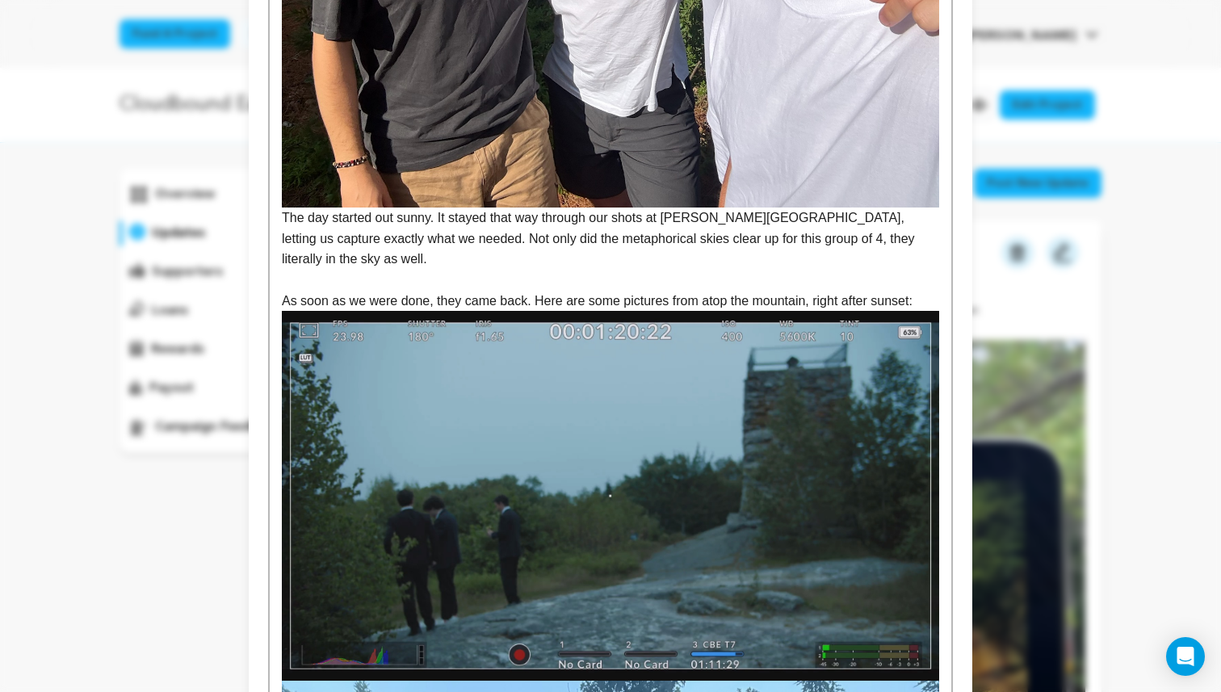
click at [638, 270] on p at bounding box center [610, 280] width 657 height 21
click at [677, 270] on p at bounding box center [610, 280] width 657 height 21
click at [754, 236] on p "The day started out sunny. It stayed that way through our shots at Douglas Moun…" at bounding box center [610, 239] width 657 height 62
drag, startPoint x: 929, startPoint y: 234, endPoint x: 787, endPoint y: 231, distance: 142.2
click at [787, 231] on p "The day started out sunny. It stayed that way through our shots at Douglas Moun…" at bounding box center [610, 239] width 657 height 62
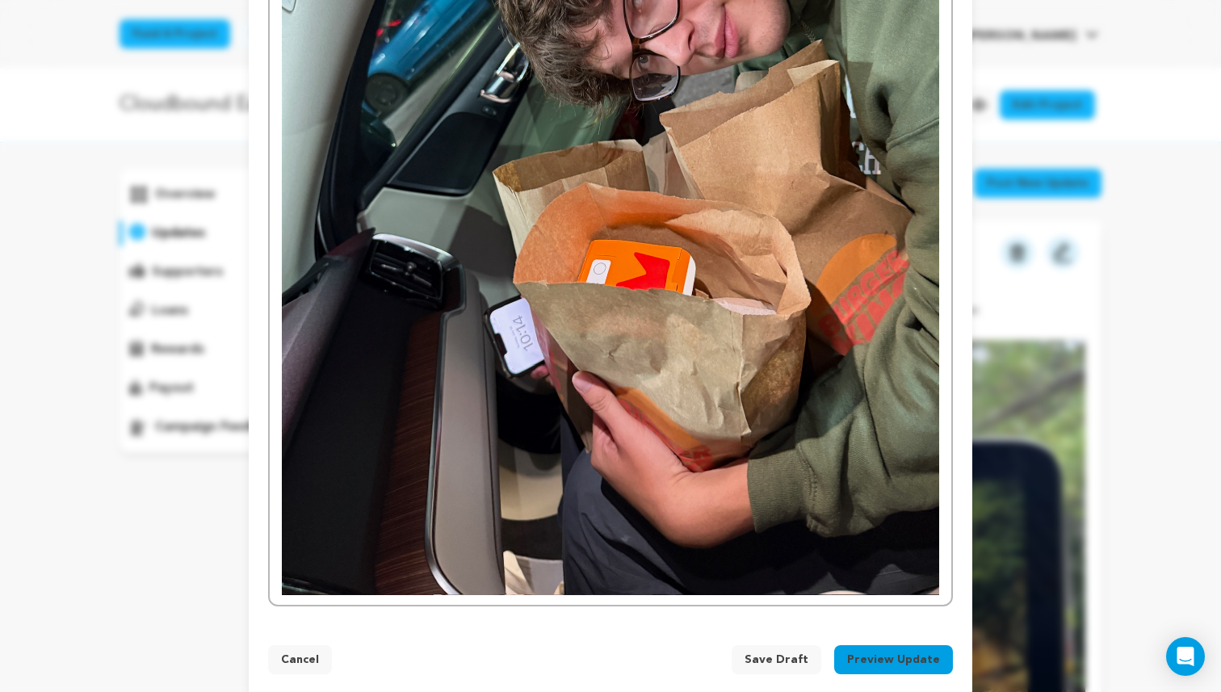
scroll to position [2921, 0]
drag, startPoint x: 806, startPoint y: 641, endPoint x: 820, endPoint y: 387, distance: 254.8
click at [872, 646] on button "Preview Update" at bounding box center [893, 658] width 119 height 29
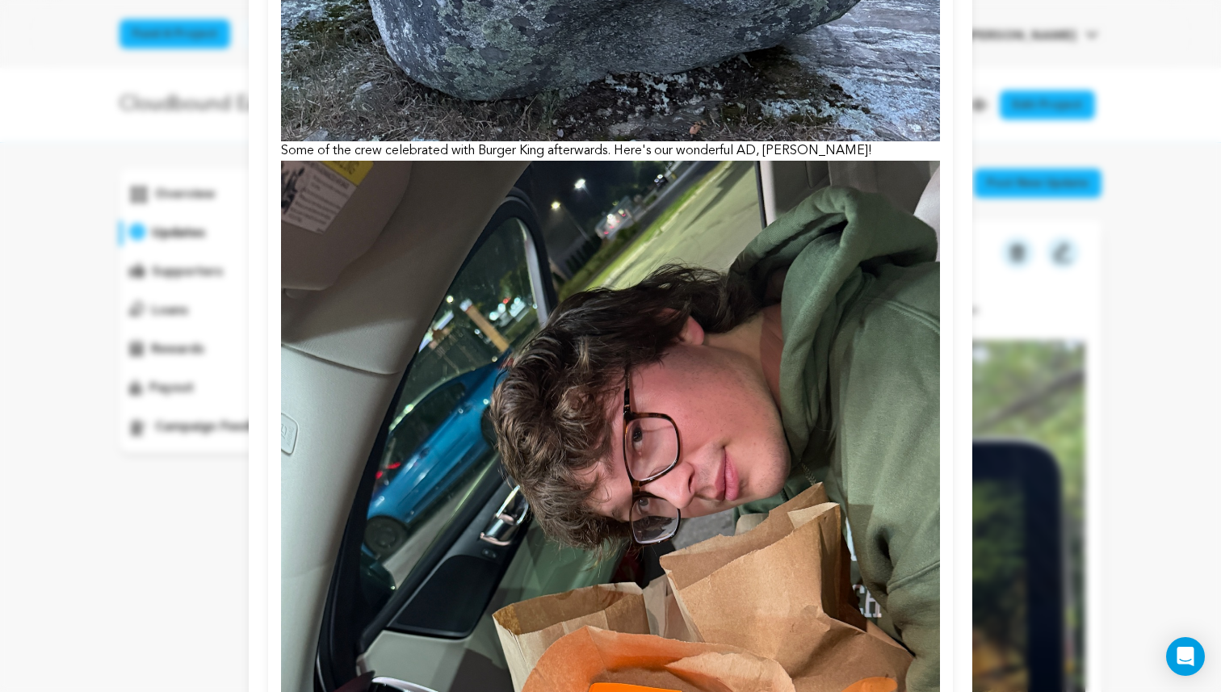
scroll to position [2845, 0]
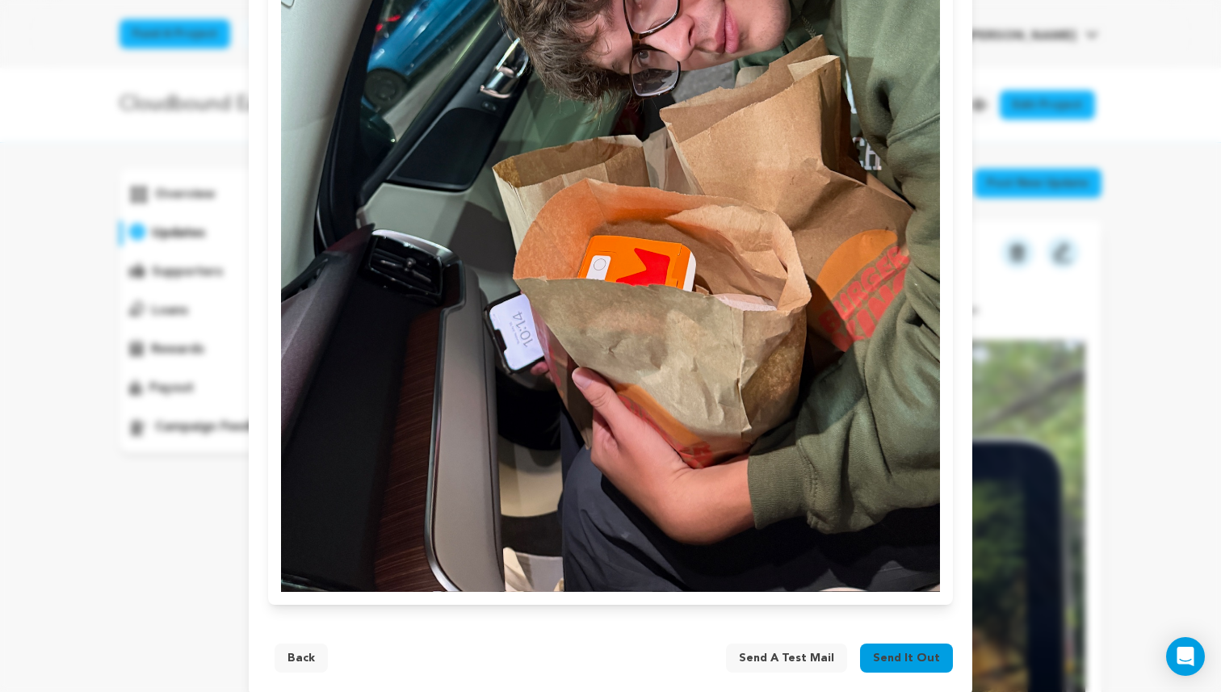
click at [299, 644] on button "Back" at bounding box center [301, 658] width 53 height 29
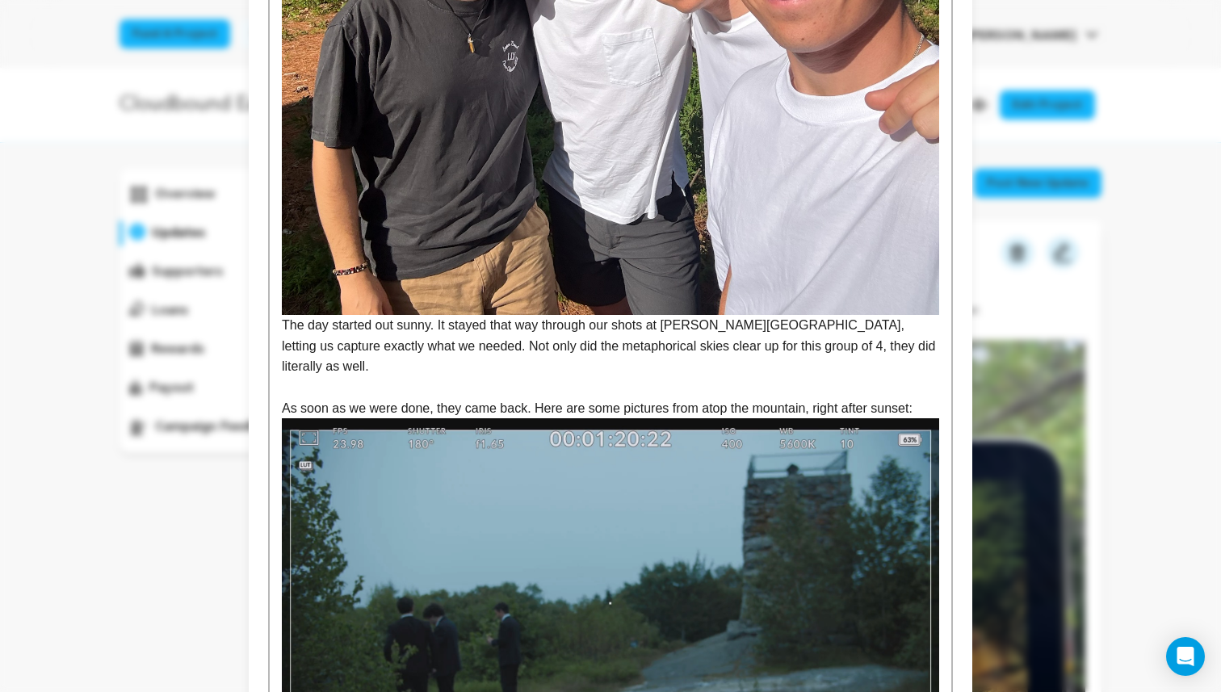
scroll to position [1121, 0]
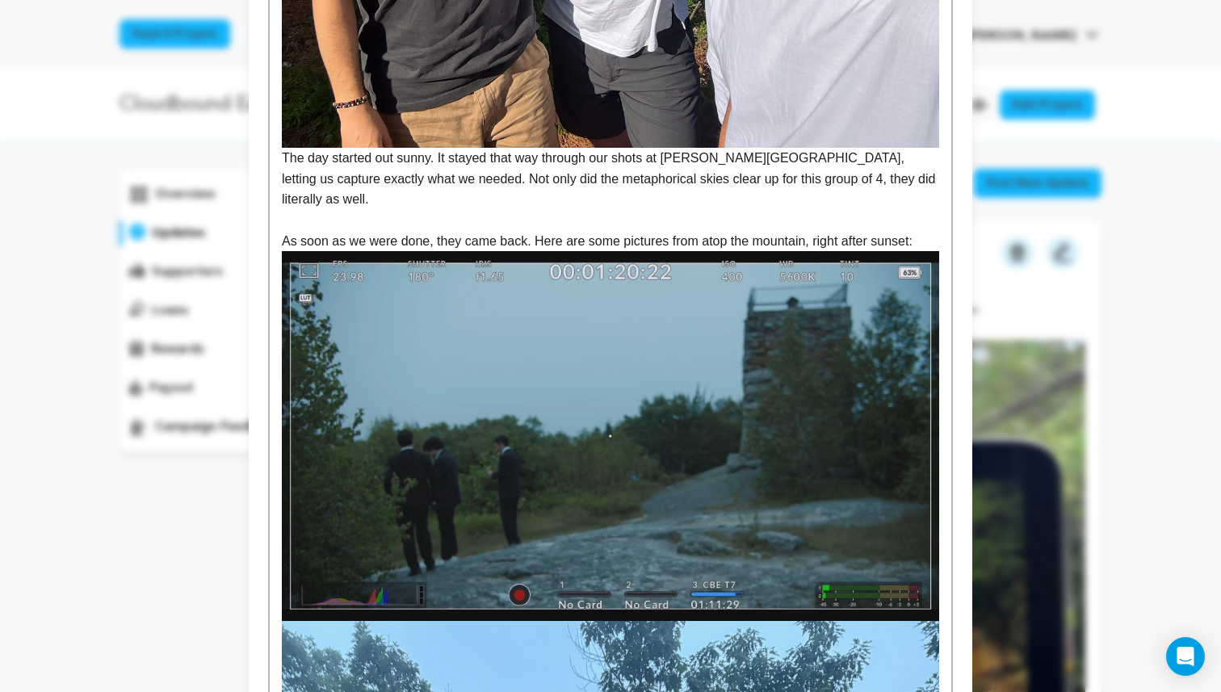
click at [497, 251] on img at bounding box center [610, 436] width 657 height 370
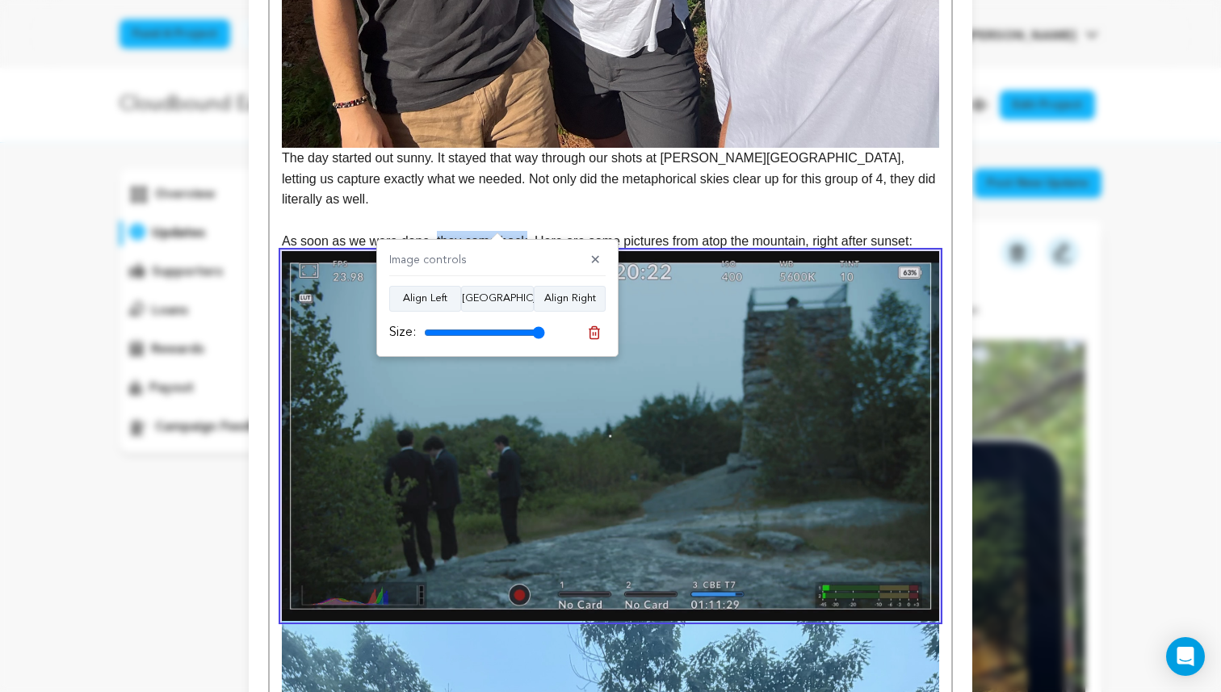
drag, startPoint x: 528, startPoint y: 220, endPoint x: 439, endPoint y: 220, distance: 89.6
click at [439, 231] on p "As soon as we were done, they came back. Here are some pictures from atop the m…" at bounding box center [610, 241] width 657 height 21
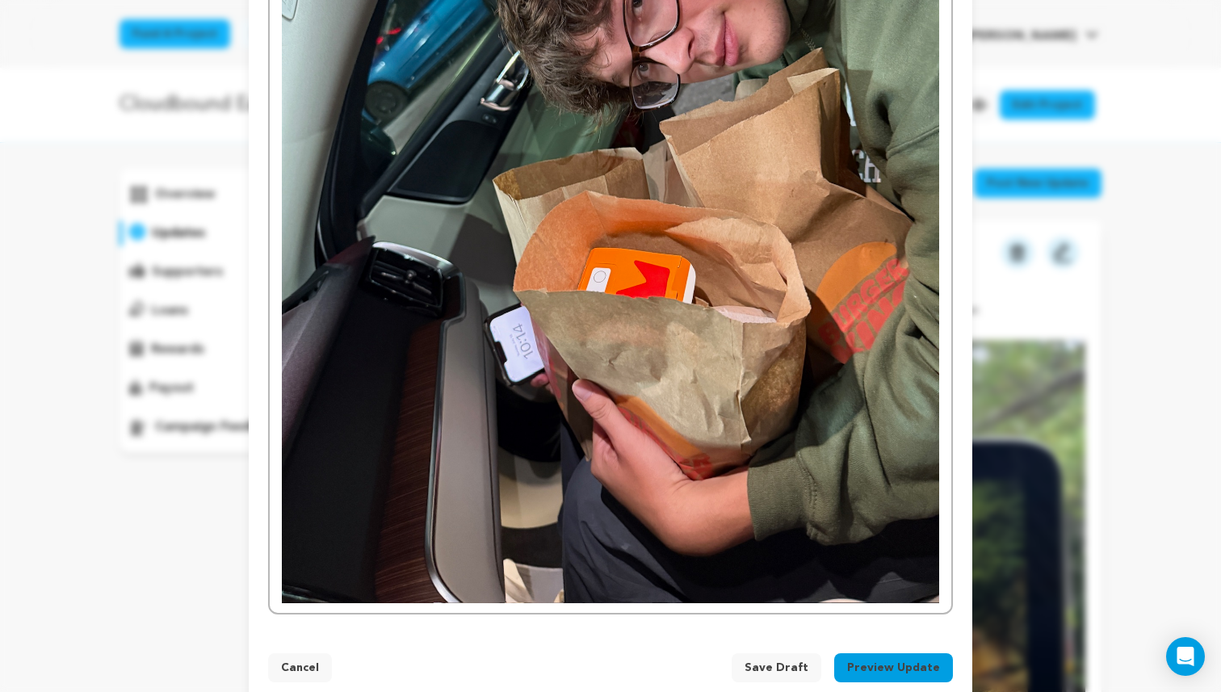
scroll to position [2942, 0]
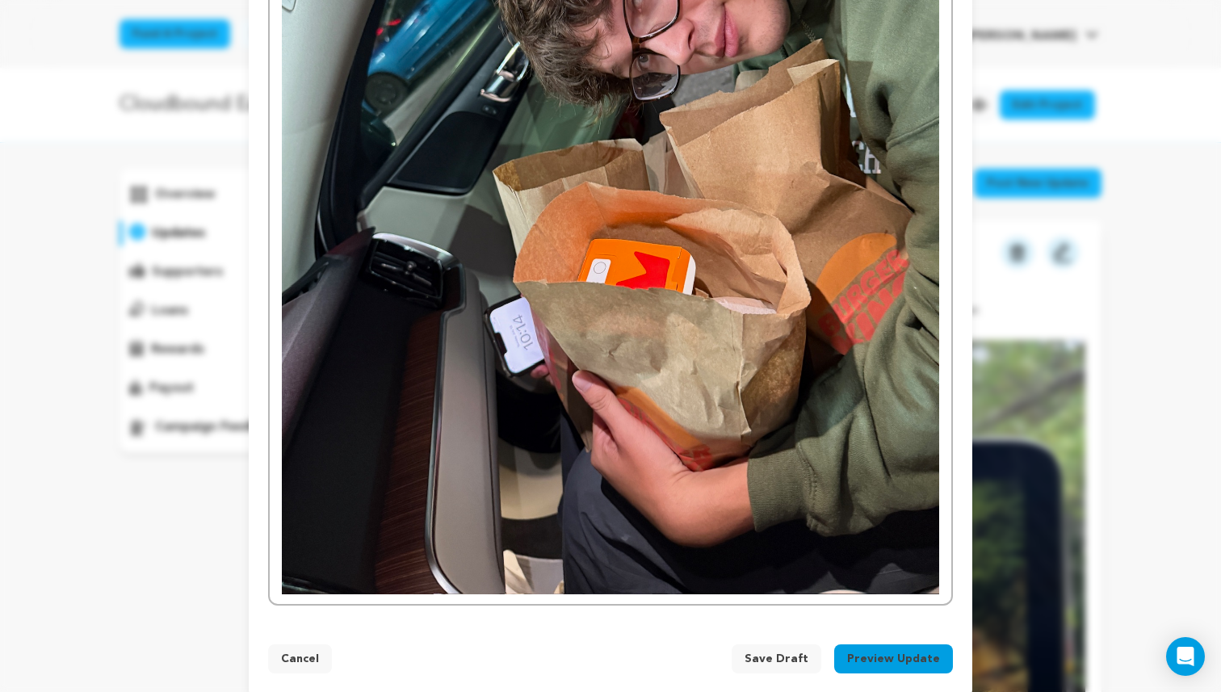
click at [859, 625] on div "Cancel Save Draft Preview Update Back Send a test mail Send it out" at bounding box center [611, 662] width 724 height 74
click at [862, 644] on button "Preview Update" at bounding box center [893, 658] width 119 height 29
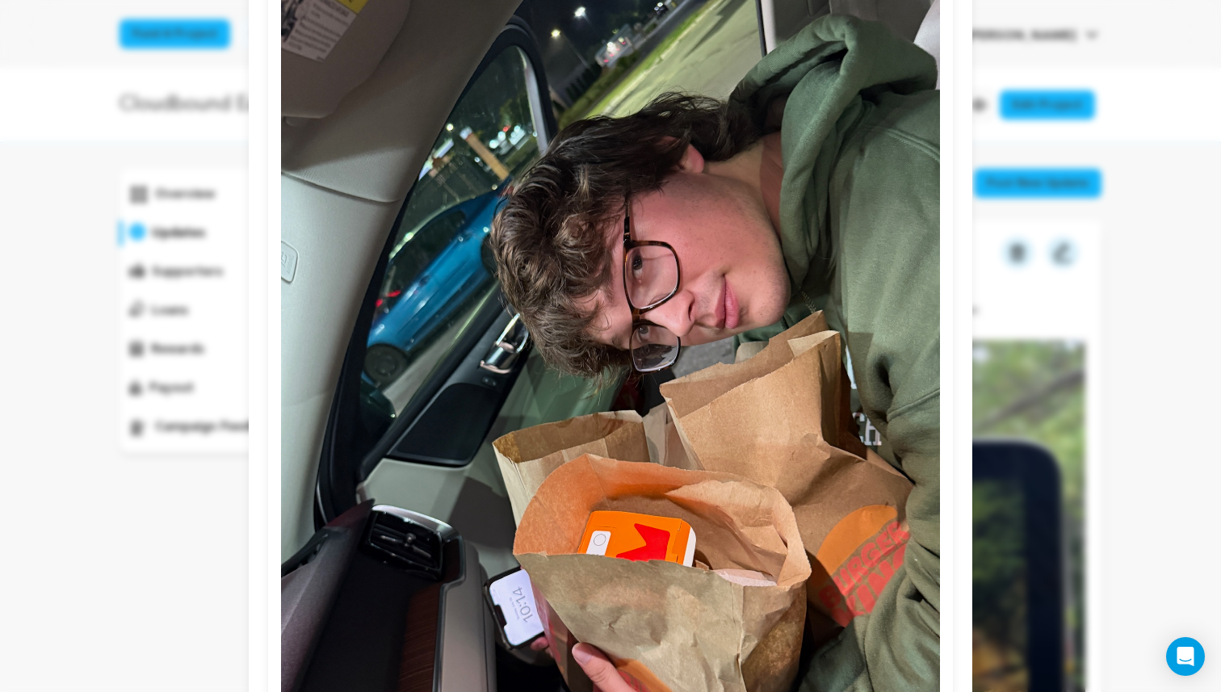
scroll to position [2865, 0]
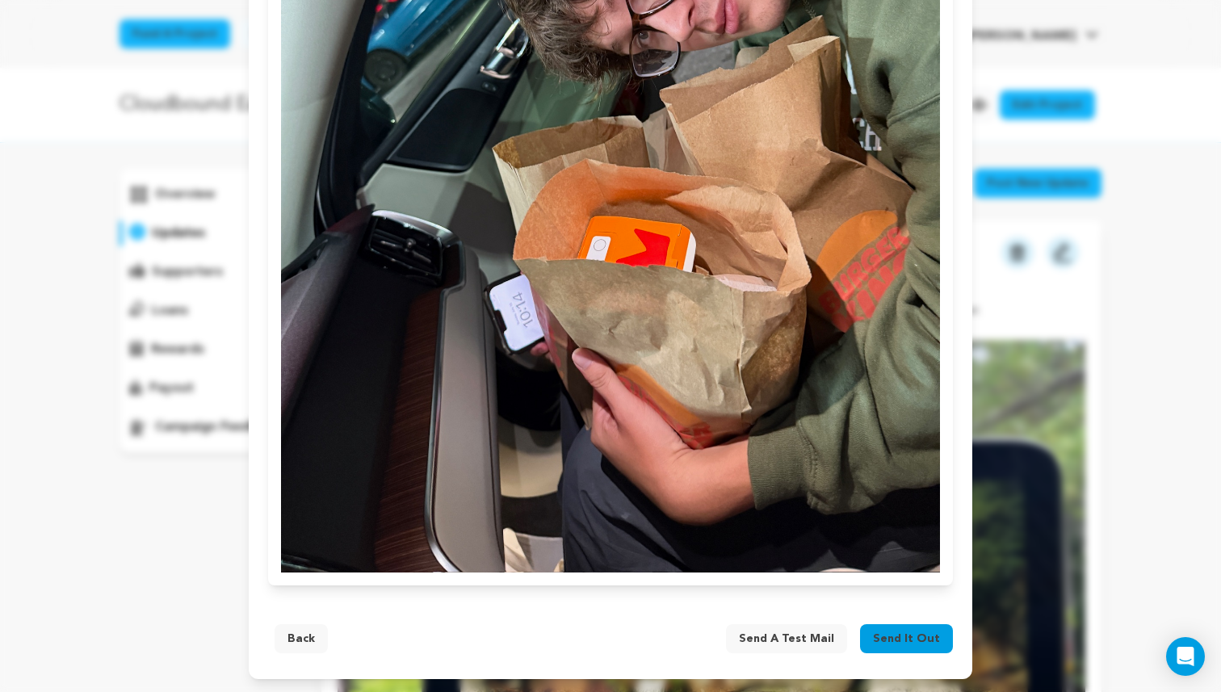
click at [917, 638] on span "Send it out" at bounding box center [906, 639] width 67 height 16
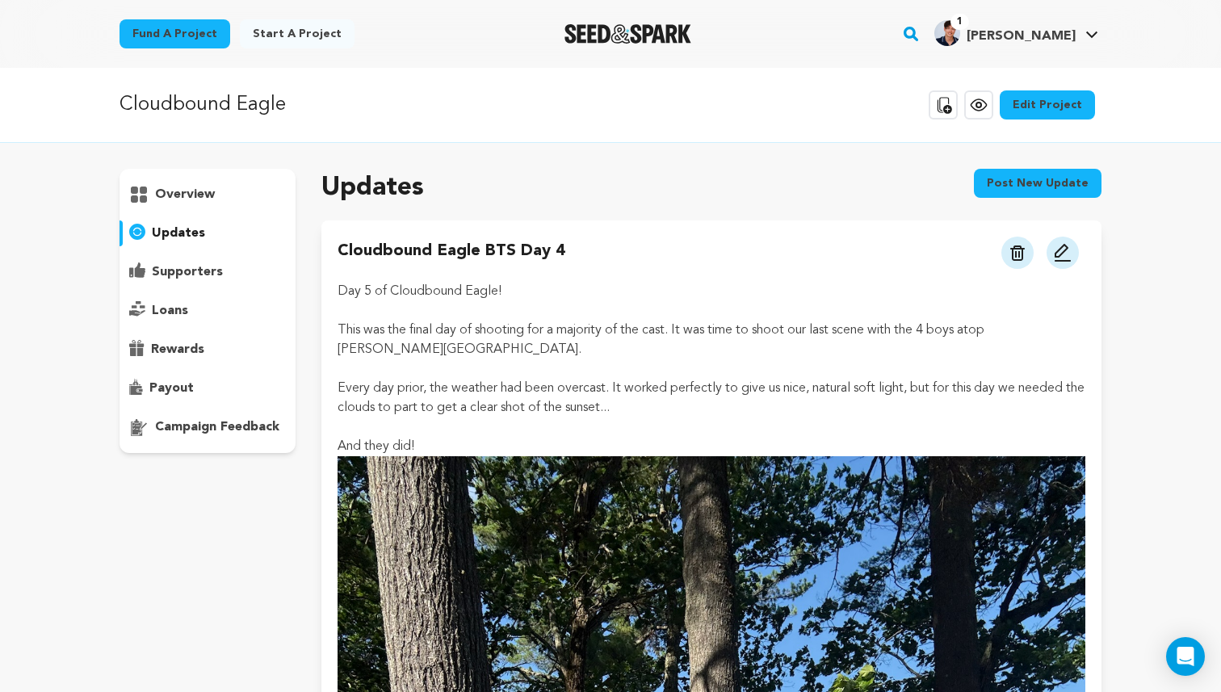
click at [1060, 257] on img at bounding box center [1062, 252] width 19 height 19
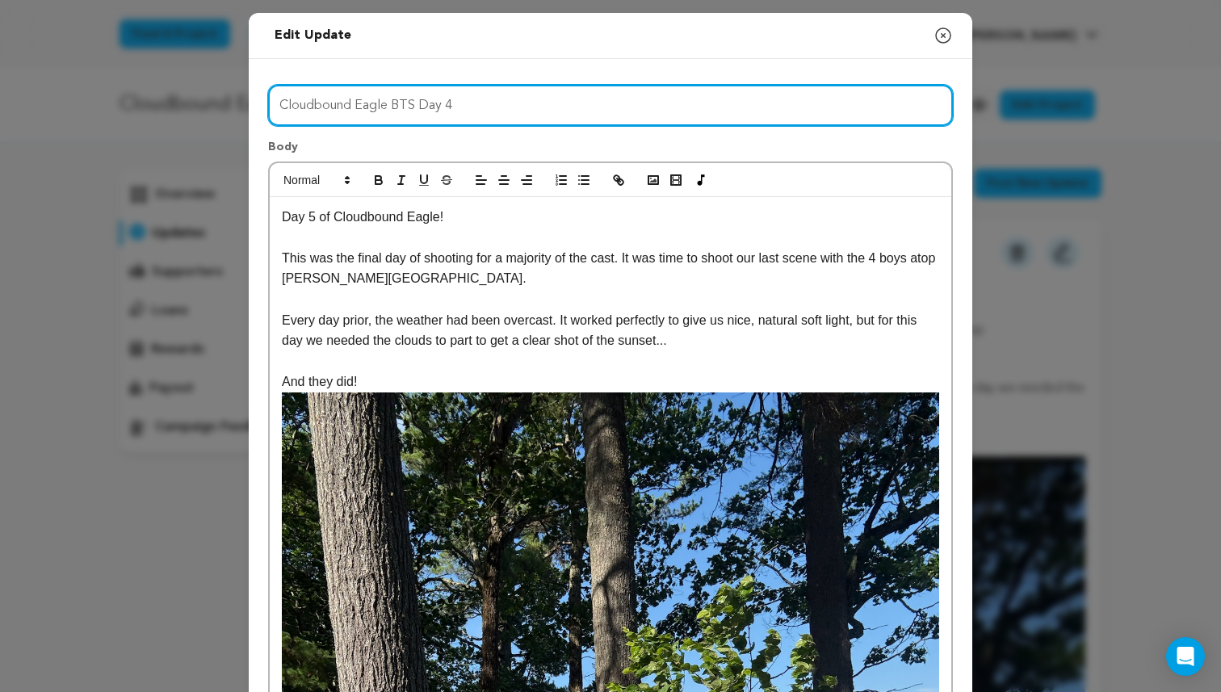
click at [463, 107] on input "Cloudbound Eagle BTS Day 4" at bounding box center [610, 105] width 685 height 41
type input "Cloudbound Eagle BTS Day 5"
click button "Save changes" at bounding box center [0, 0] width 0 height 0
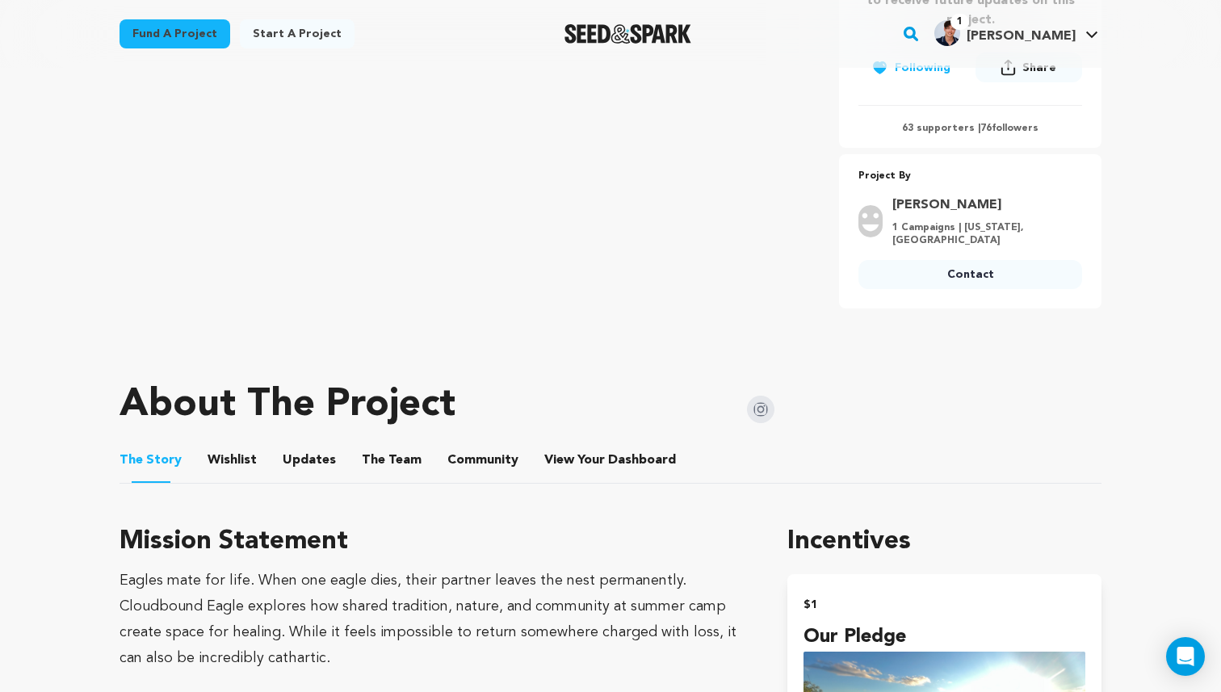
scroll to position [636, 0]
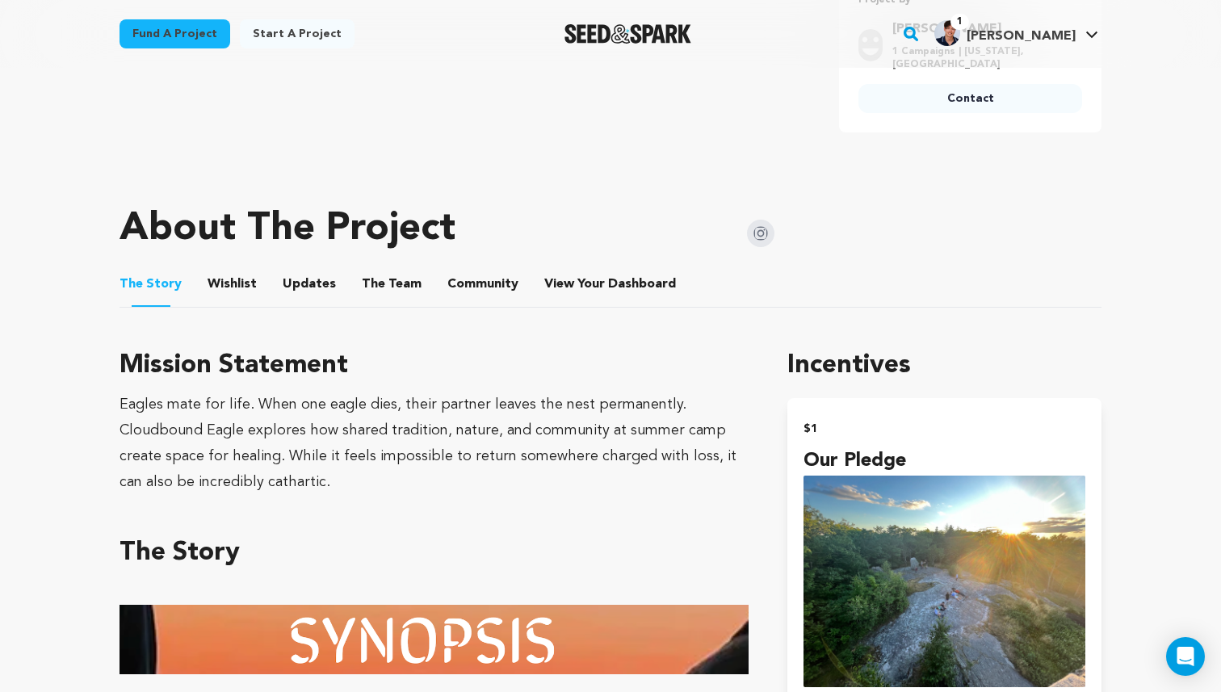
click at [340, 273] on ul "The Story The Story Wishlist Wishlist Updates Updates The Team The Team Communi…" at bounding box center [611, 285] width 982 height 46
click at [313, 269] on button "Updates" at bounding box center [309, 287] width 39 height 39
